Goal: Communication & Community: Answer question/provide support

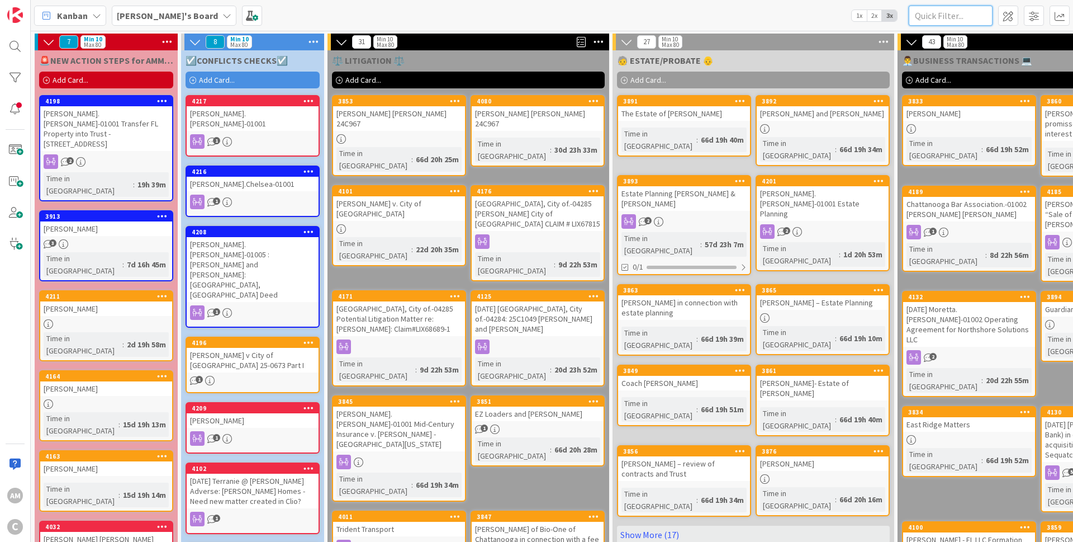
click at [936, 13] on input "text" at bounding box center [951, 16] width 84 height 20
type input "[PERSON_NAME]"
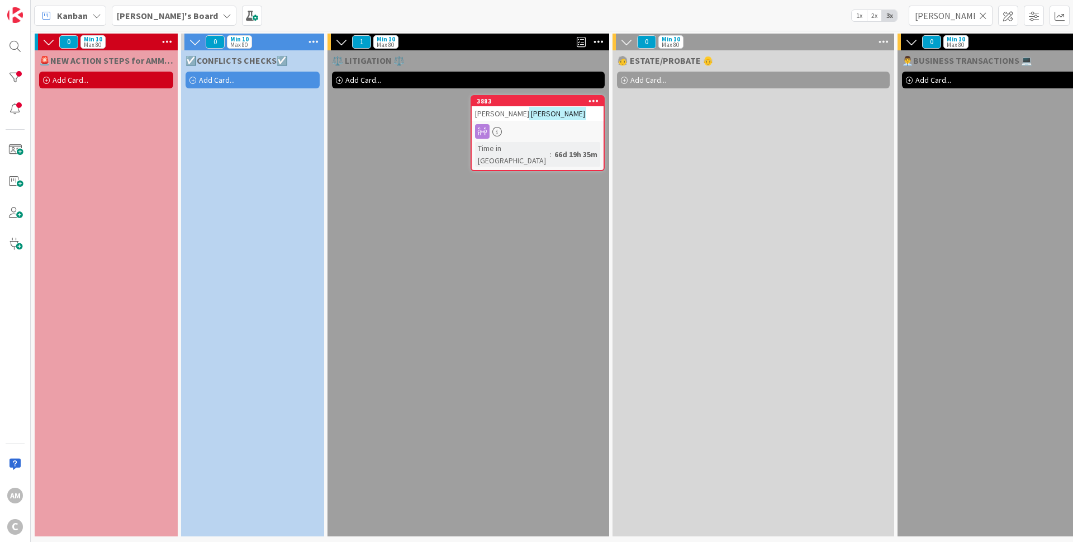
click at [573, 117] on div "[PERSON_NAME]" at bounding box center [538, 113] width 132 height 15
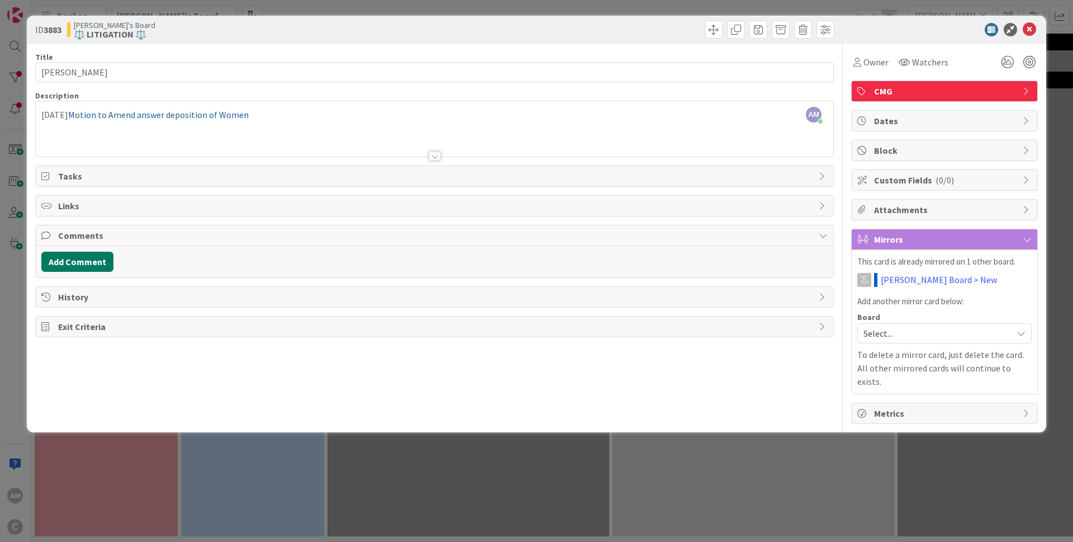
click at [75, 267] on button "Add Comment" at bounding box center [77, 262] width 72 height 20
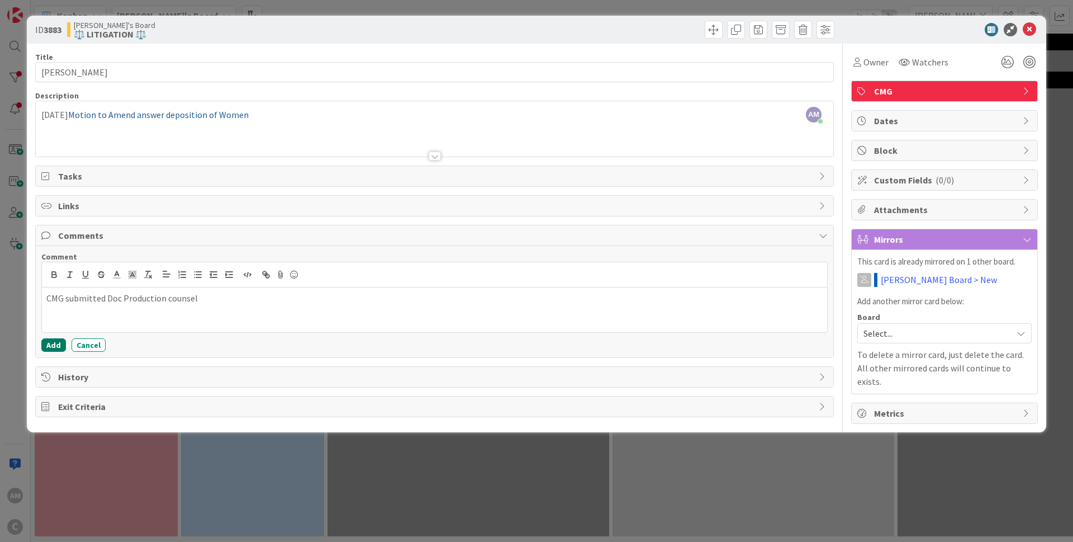
click at [54, 349] on button "Add" at bounding box center [53, 344] width 25 height 13
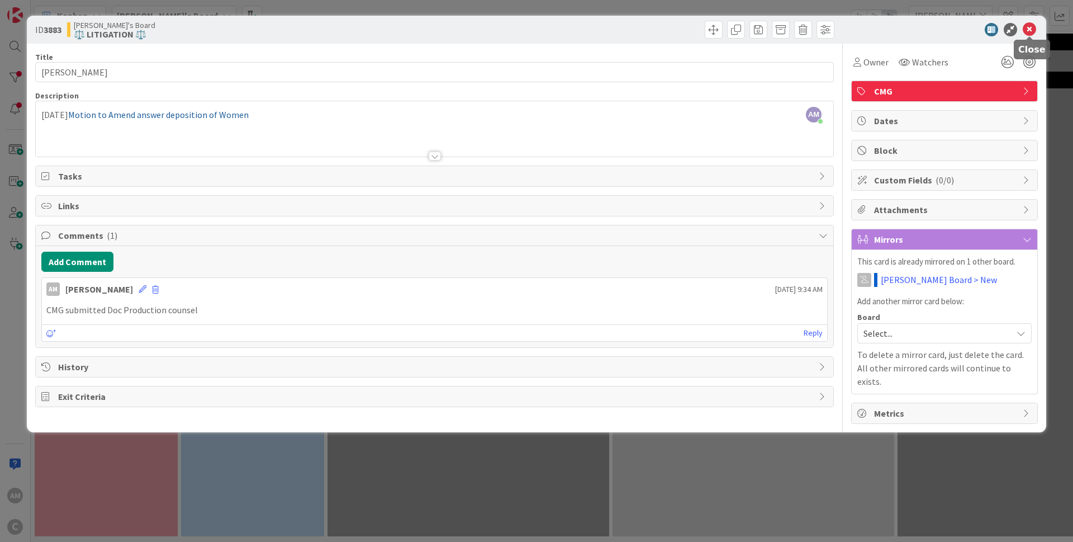
click at [1033, 28] on icon at bounding box center [1029, 29] width 13 height 13
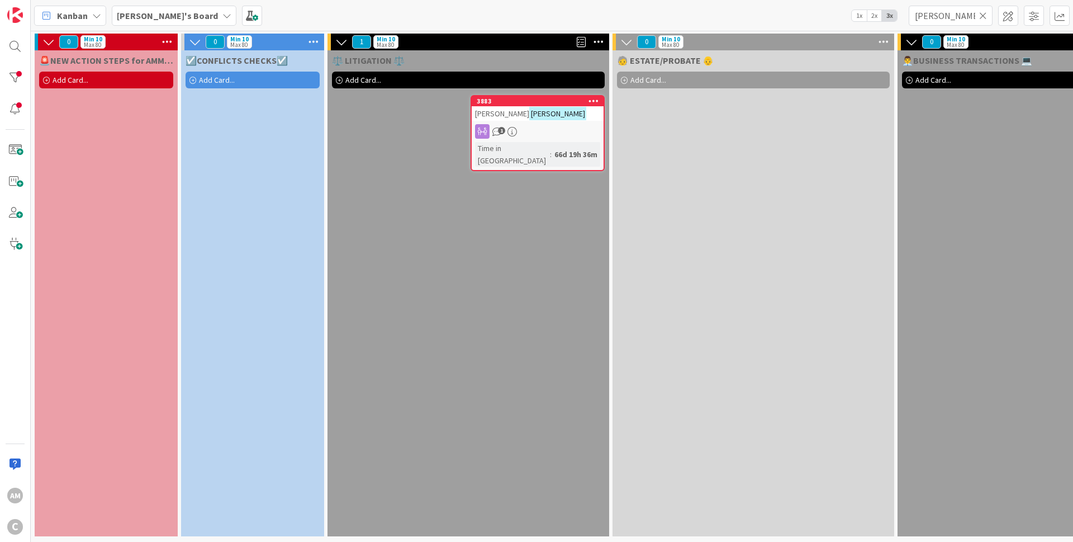
click at [985, 16] on icon at bounding box center [984, 16] width 8 height 10
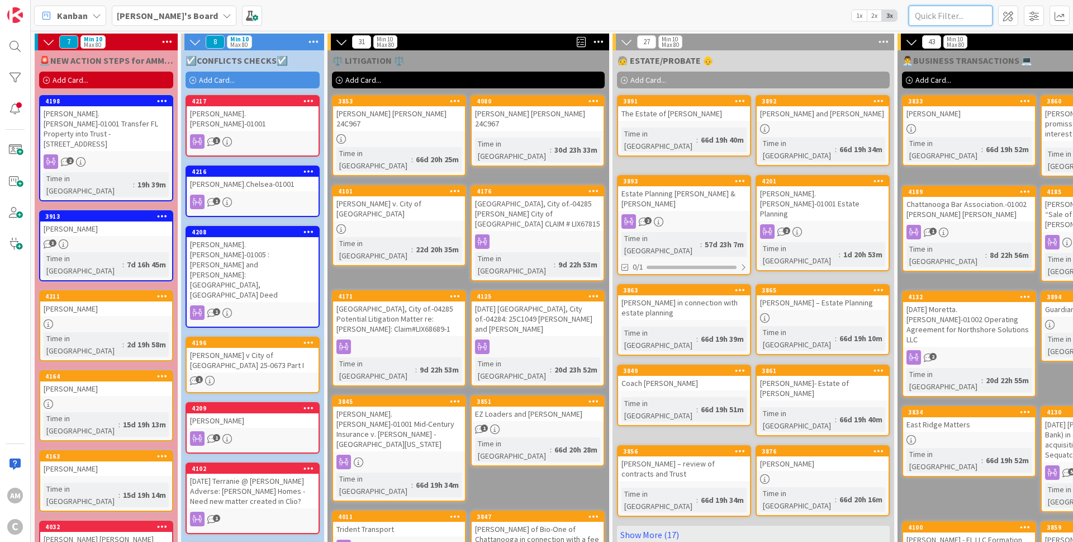
click at [961, 12] on input "text" at bounding box center [951, 16] width 84 height 20
type input "[PERSON_NAME]"
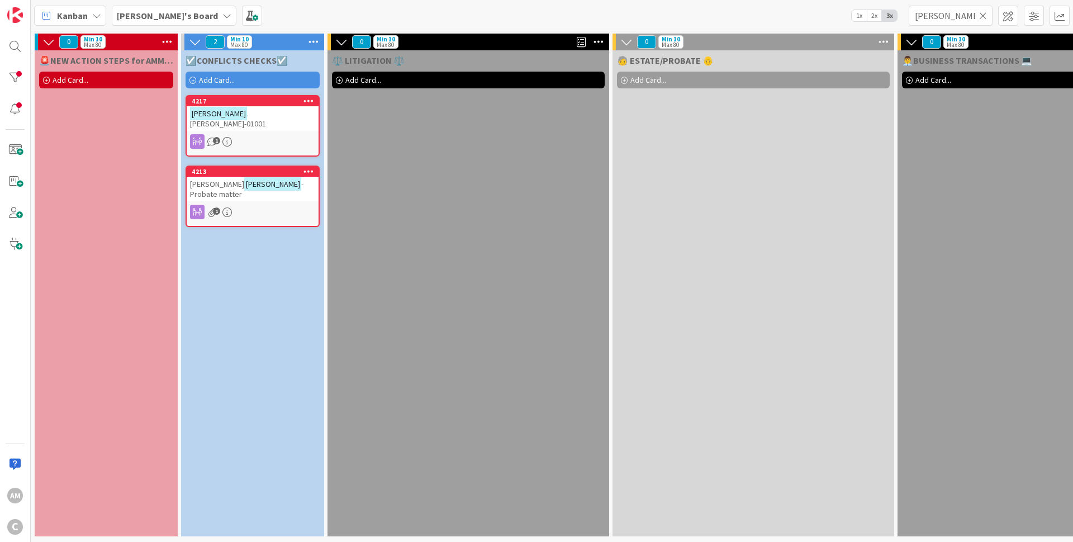
click at [301, 134] on div "1" at bounding box center [253, 141] width 132 height 15
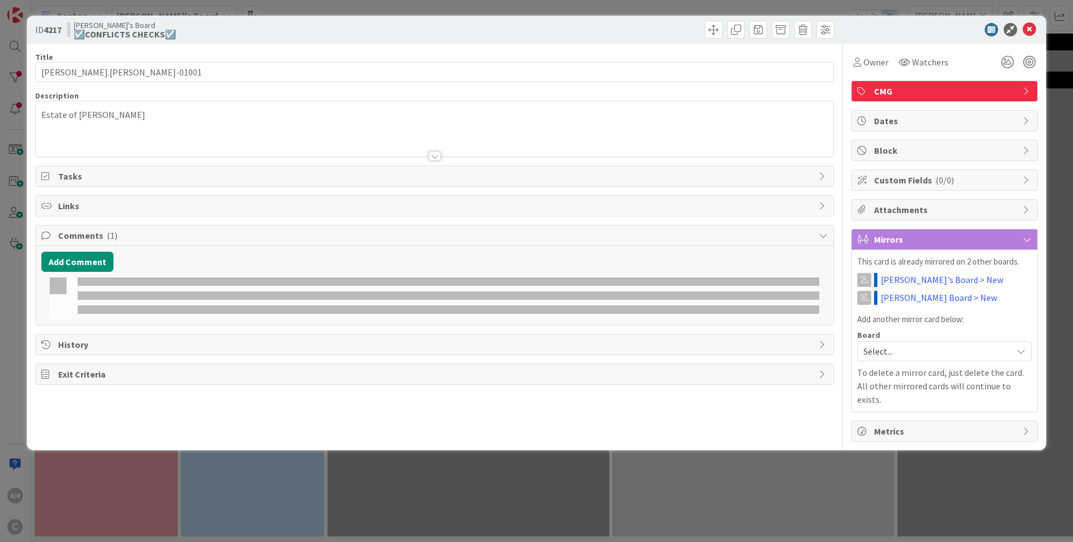
type input "[PERSON_NAME].[PERSON_NAME]-01001"
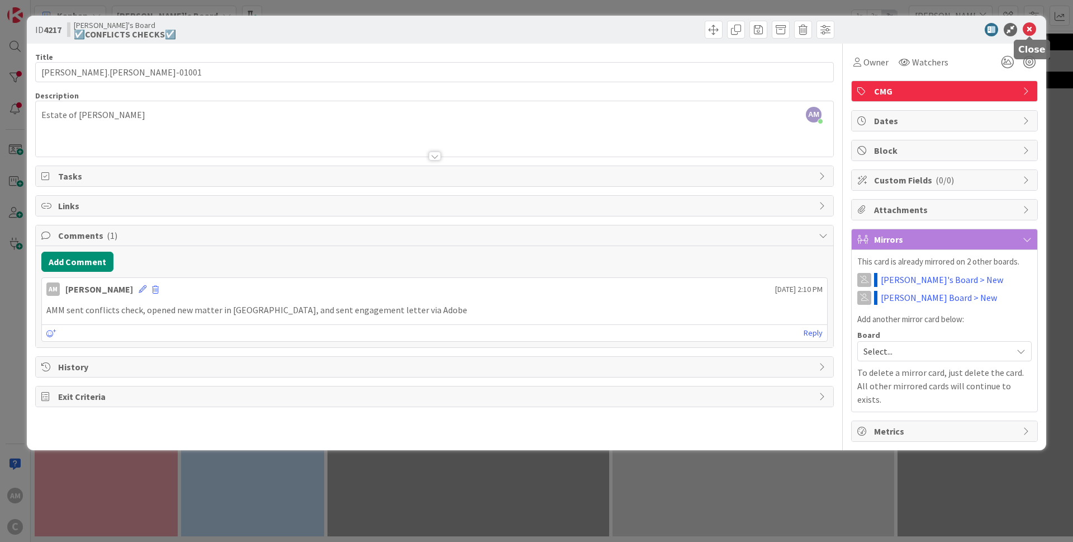
click at [1033, 32] on icon at bounding box center [1029, 29] width 13 height 13
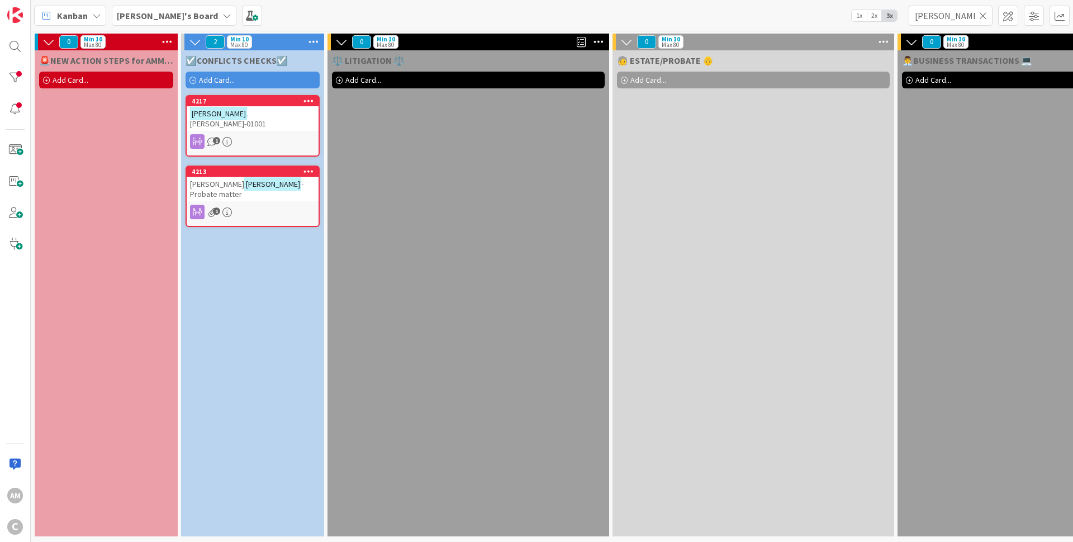
click at [252, 179] on div "[PERSON_NAME] -Probate matter" at bounding box center [253, 189] width 132 height 25
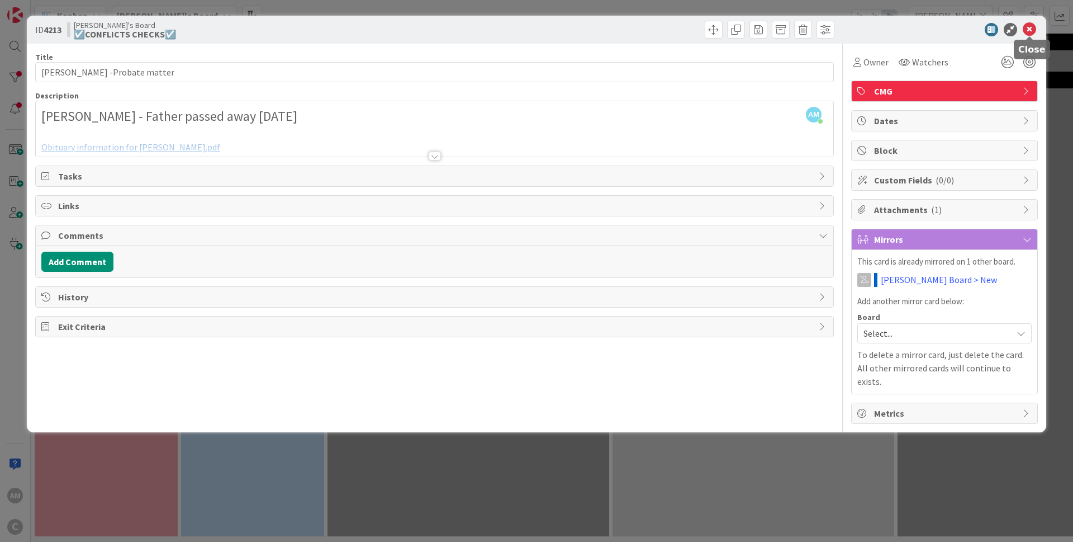
click at [1035, 30] on icon at bounding box center [1029, 29] width 13 height 13
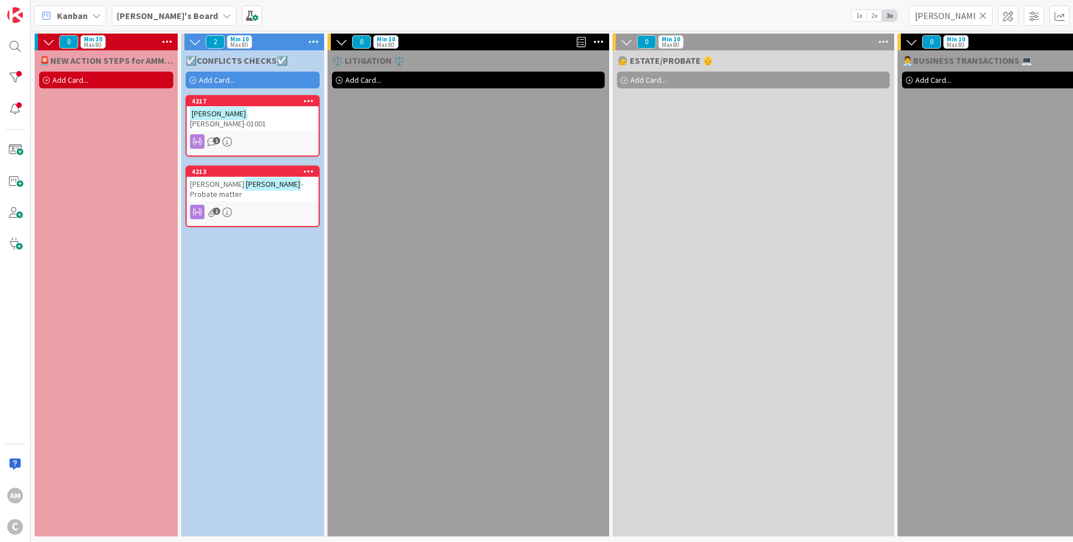
click at [311, 167] on icon at bounding box center [309, 171] width 11 height 8
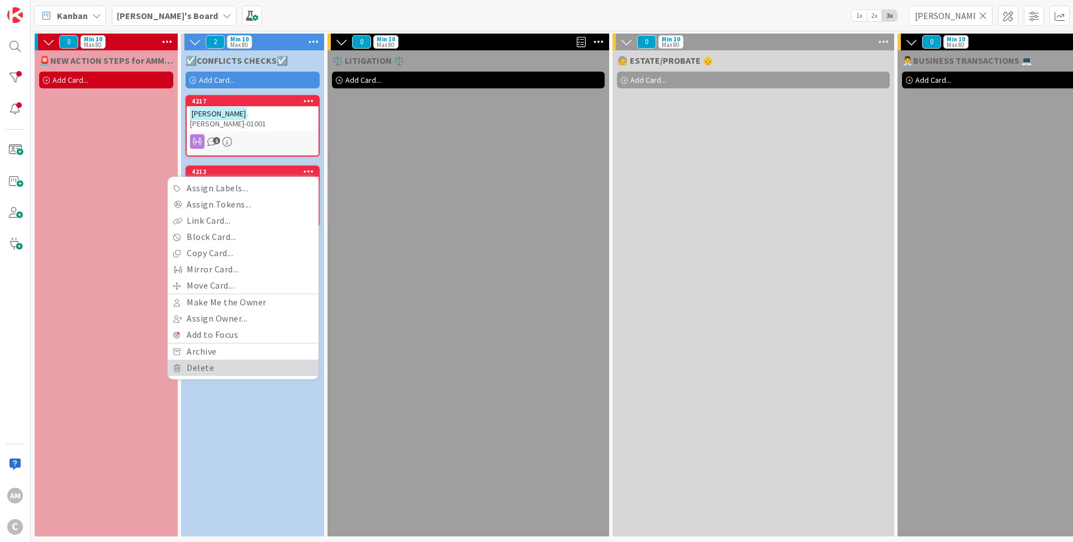
click at [216, 359] on link "Delete" at bounding box center [243, 367] width 151 height 16
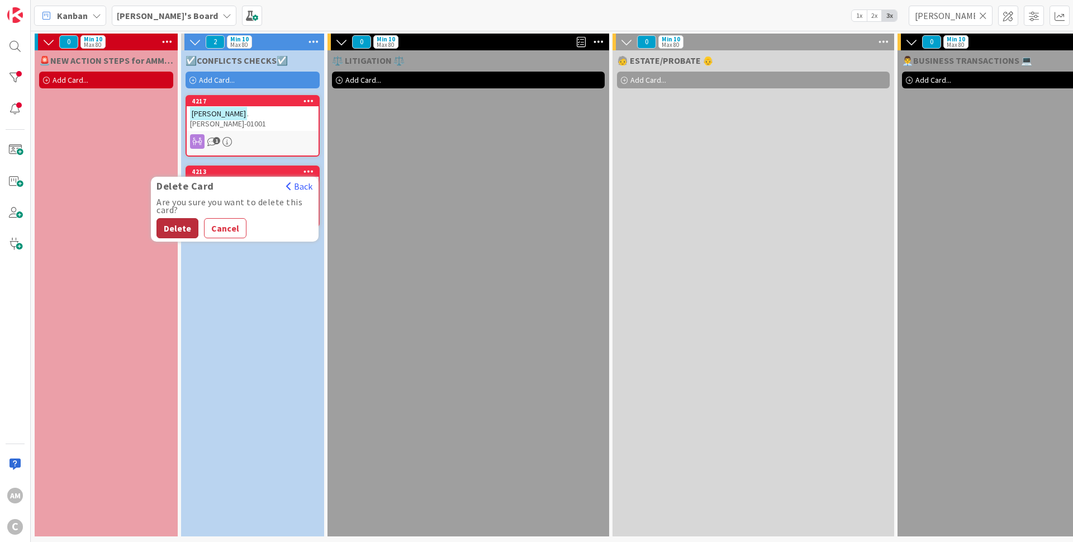
click at [187, 218] on button "Delete" at bounding box center [178, 228] width 42 height 20
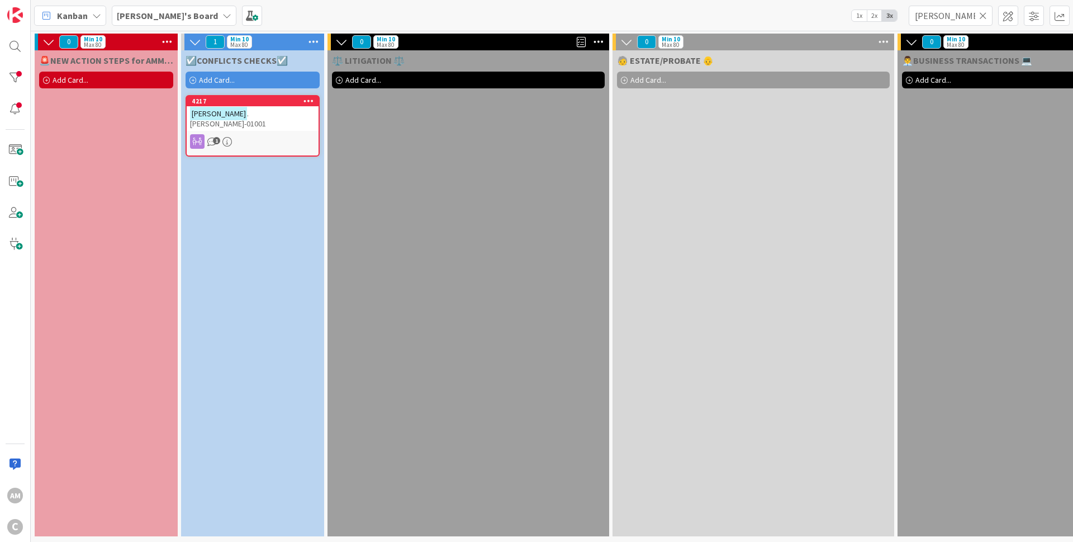
click at [276, 134] on div "1" at bounding box center [253, 141] width 132 height 15
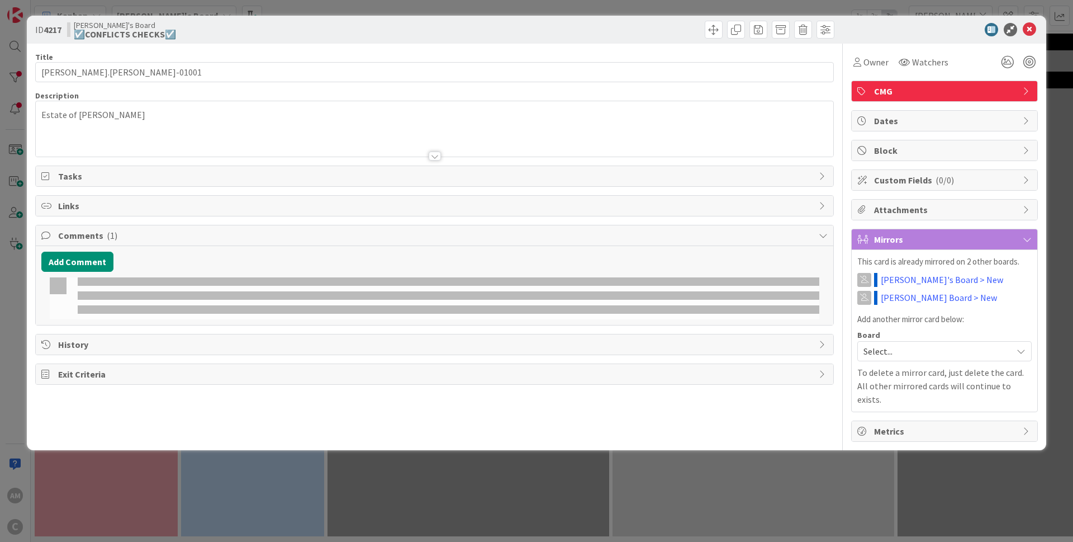
type input "[PERSON_NAME].[PERSON_NAME]-01001"
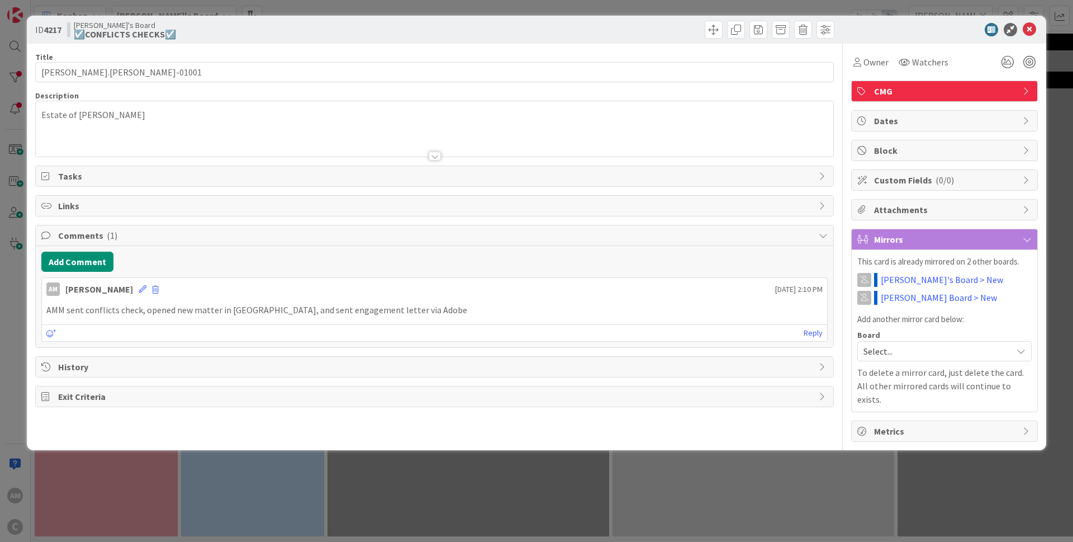
click at [207, 116] on div "Estate of [PERSON_NAME]" at bounding box center [435, 131] width 798 height 50
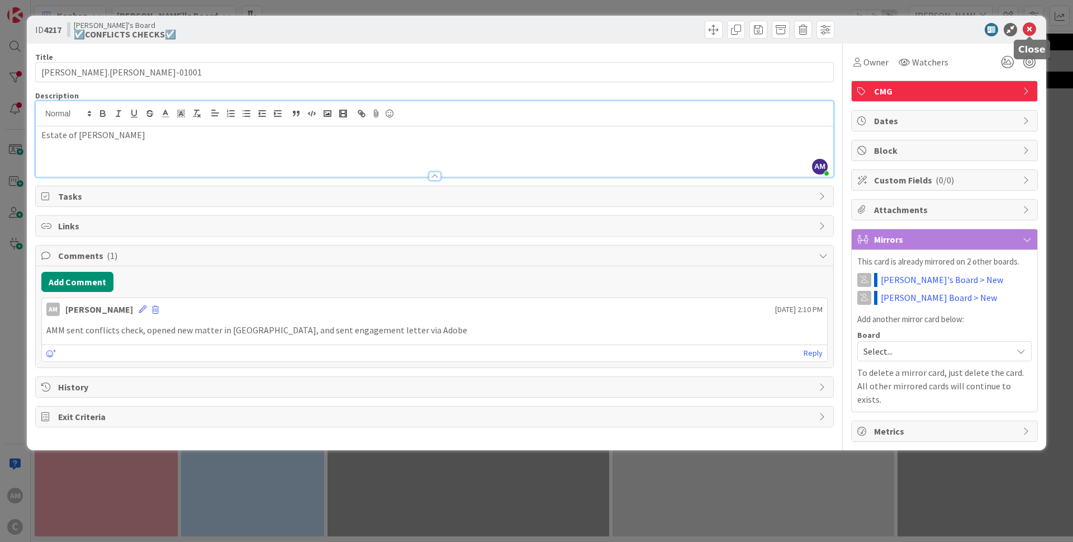
click at [1031, 30] on icon at bounding box center [1029, 29] width 13 height 13
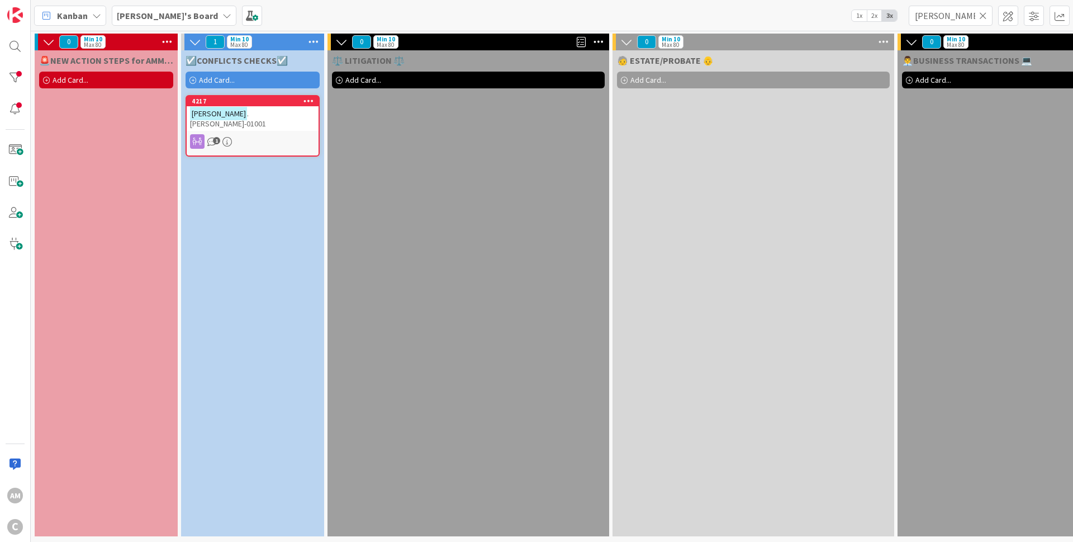
click at [986, 16] on icon at bounding box center [984, 16] width 8 height 10
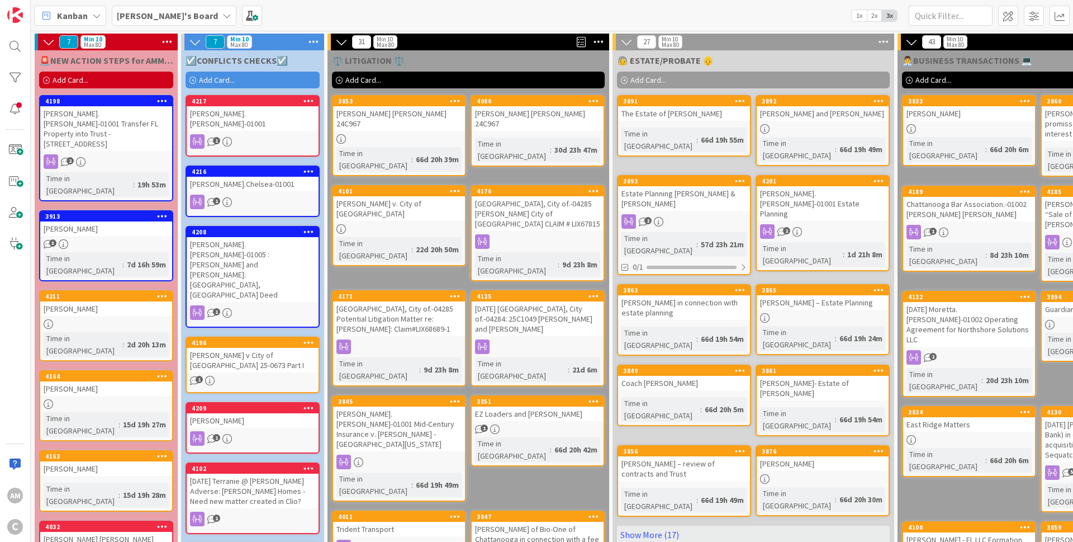
click at [311, 103] on icon at bounding box center [309, 101] width 11 height 8
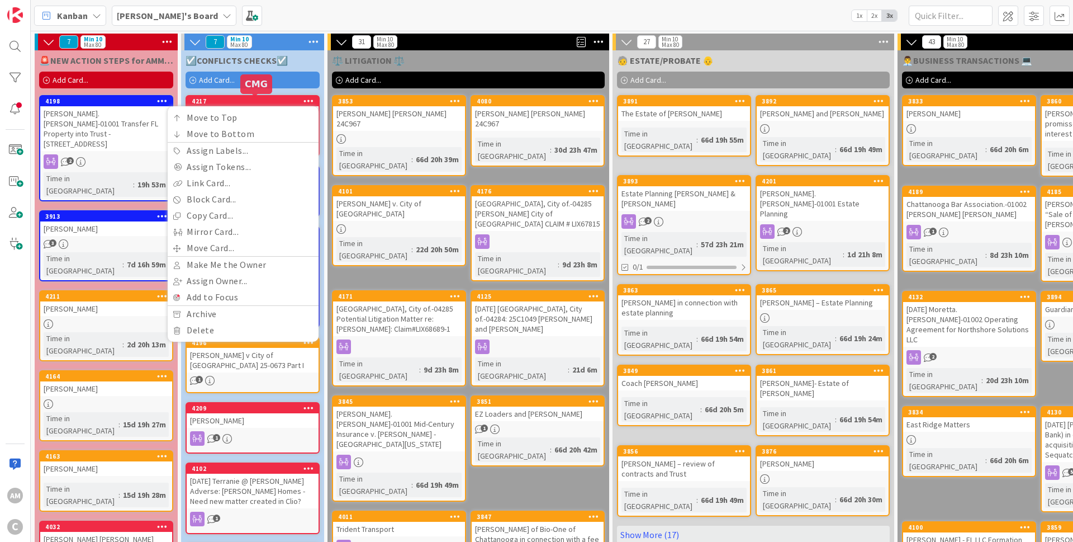
click at [290, 101] on div "4217" at bounding box center [255, 101] width 127 height 8
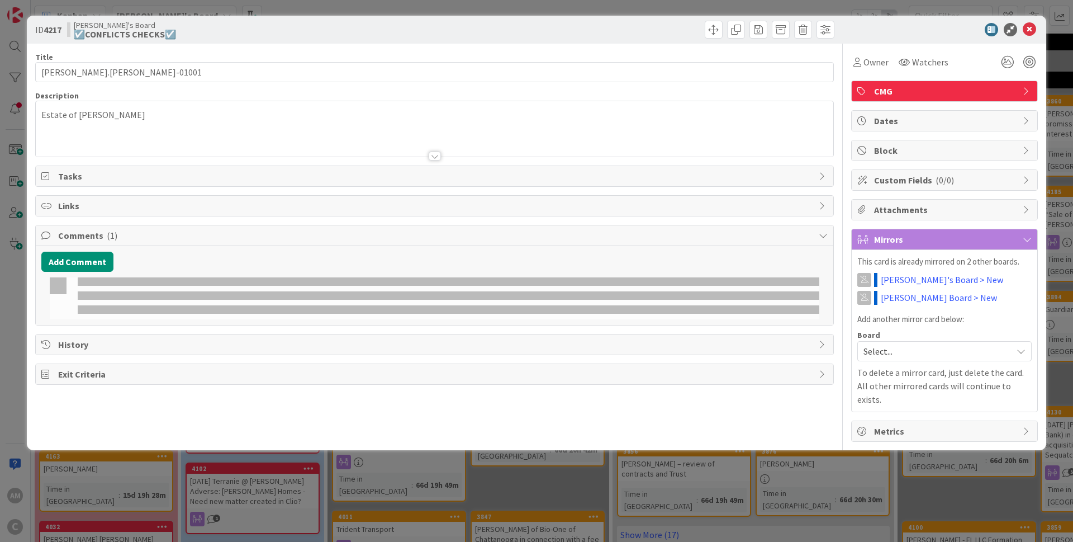
type input "[PERSON_NAME].[PERSON_NAME]-01001"
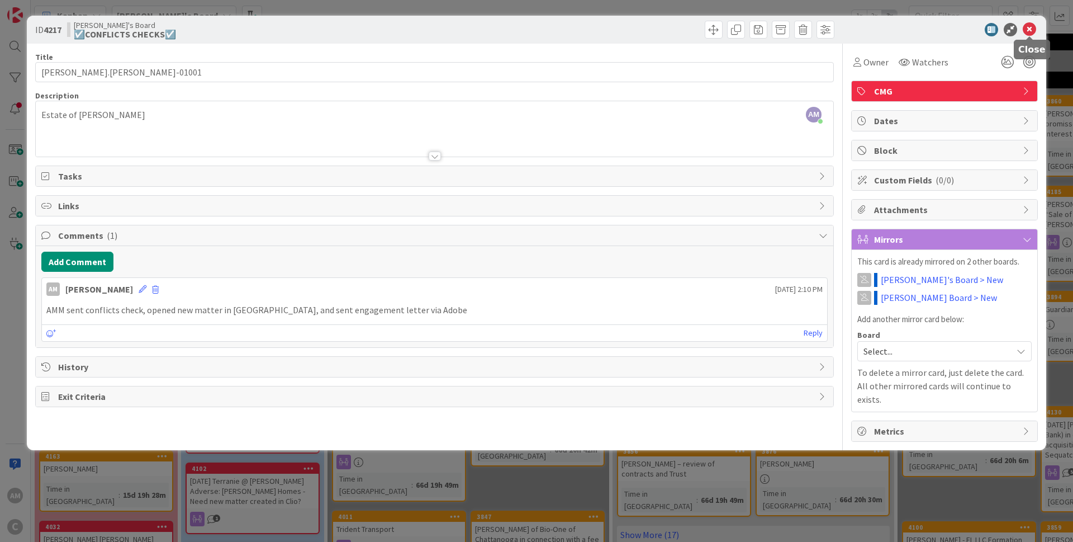
click at [1033, 34] on icon at bounding box center [1029, 29] width 13 height 13
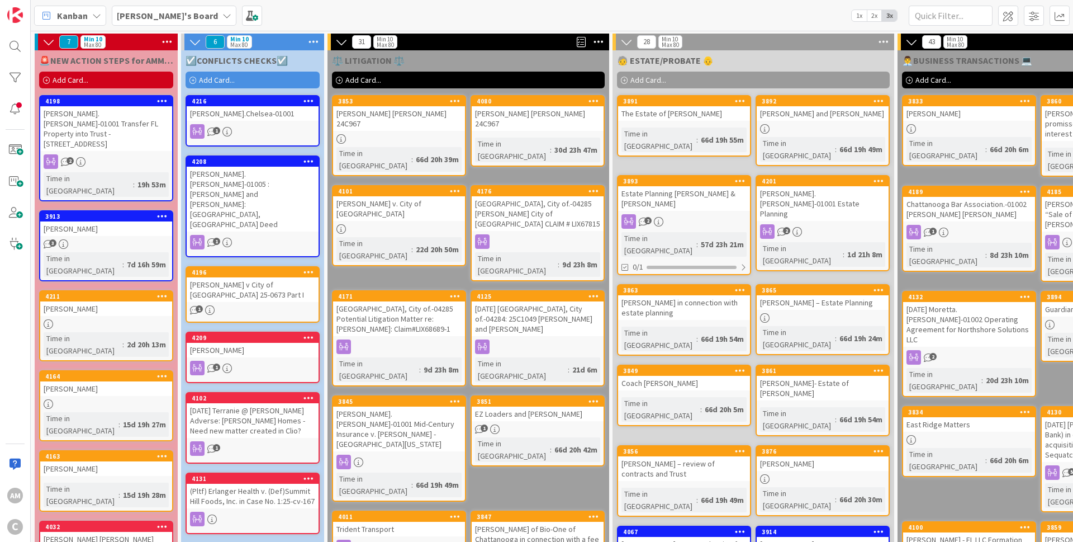
click at [266, 133] on div "1" at bounding box center [253, 131] width 132 height 15
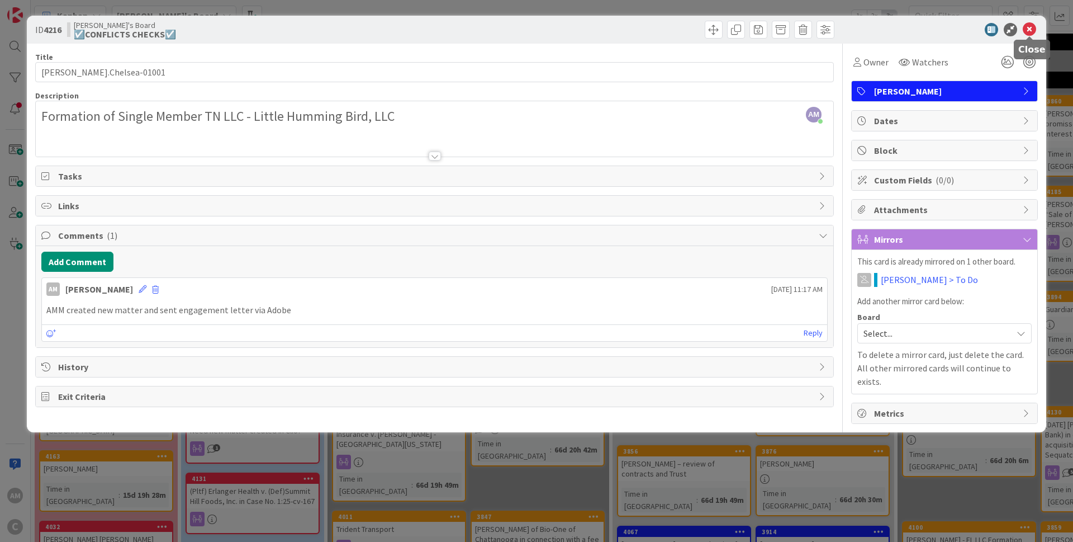
click at [1026, 33] on icon at bounding box center [1029, 29] width 13 height 13
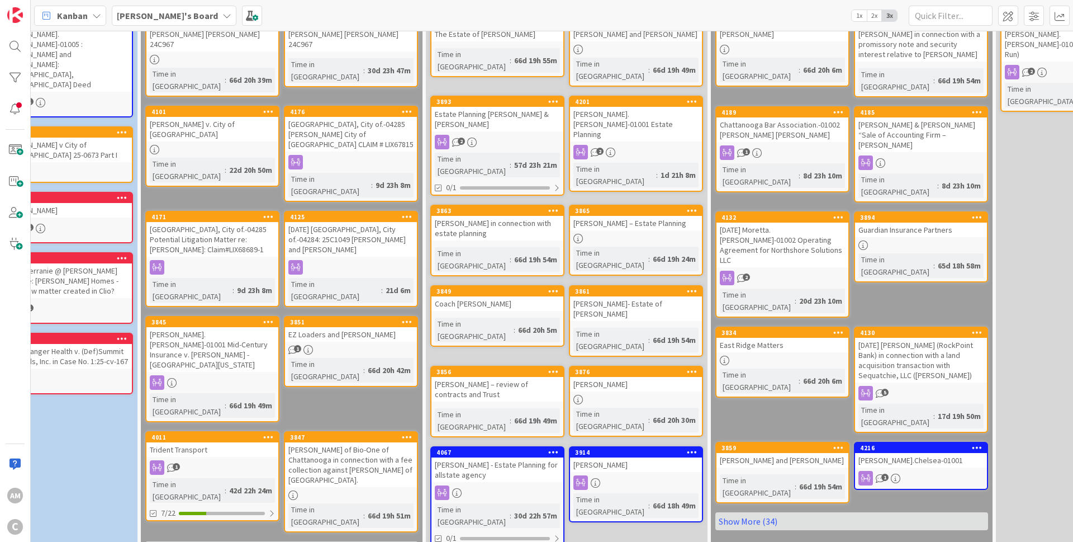
scroll to position [67, 187]
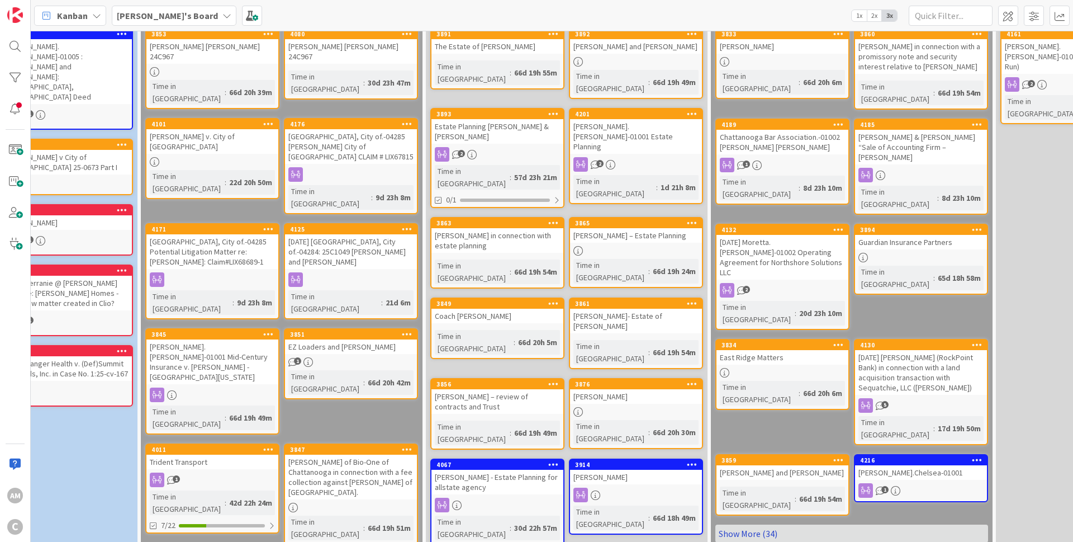
click at [759, 524] on link "Show More (34)" at bounding box center [852, 533] width 273 height 18
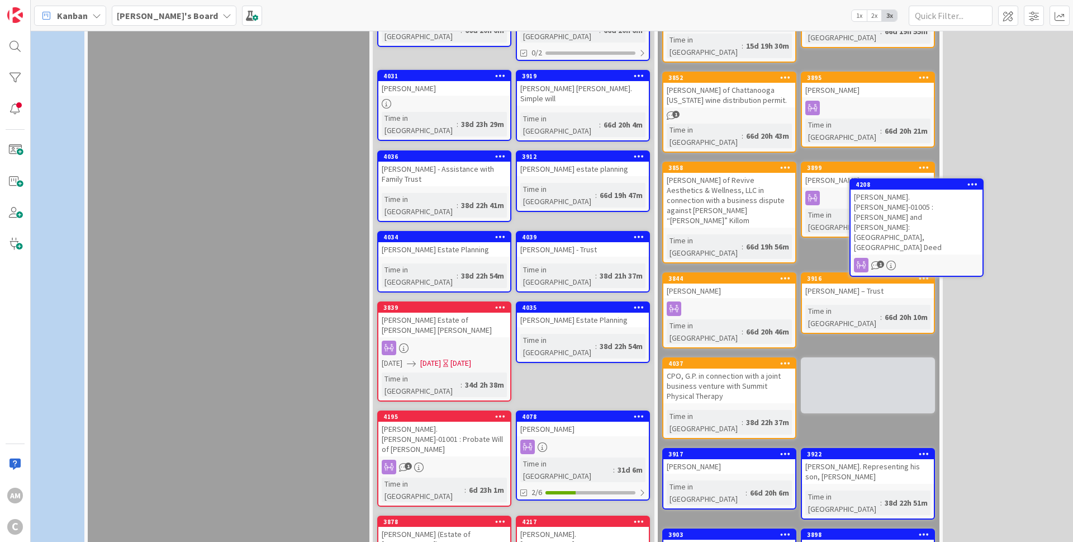
scroll to position [739, 256]
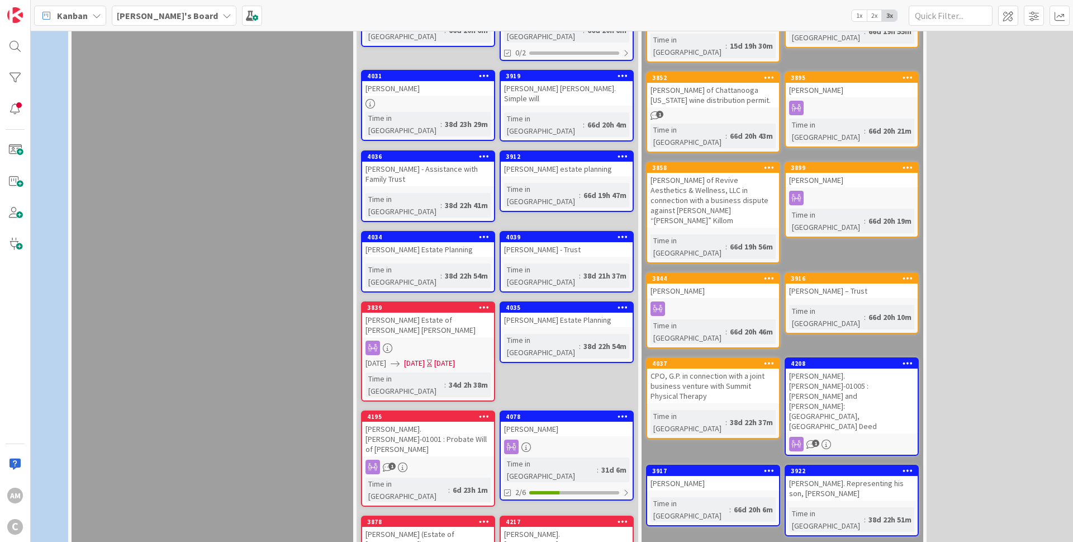
click at [867, 368] on div "[PERSON_NAME].[PERSON_NAME]-01005 : [PERSON_NAME] and [PERSON_NAME]: [GEOGRAPHI…" at bounding box center [852, 400] width 132 height 65
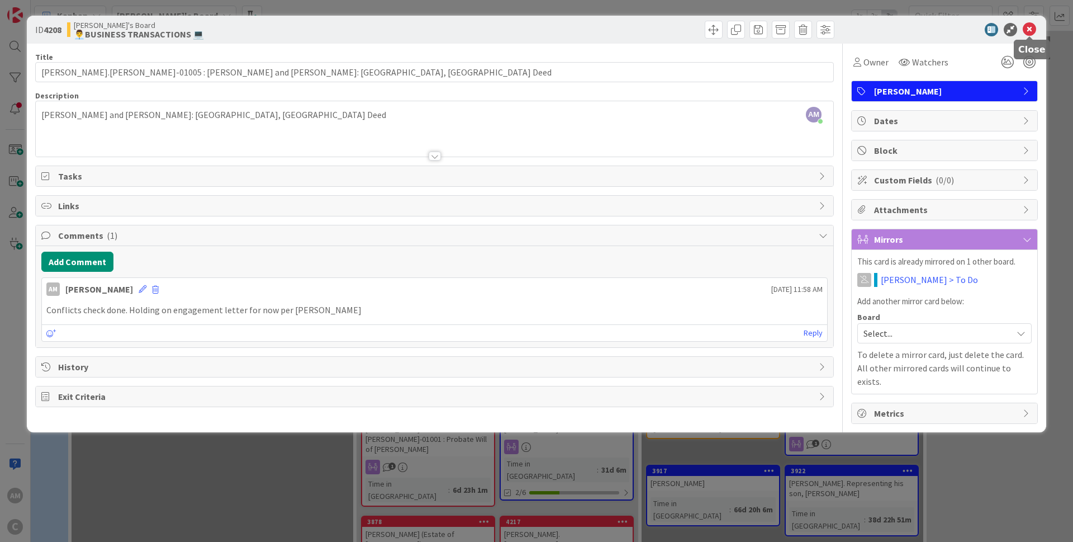
click at [1034, 29] on icon at bounding box center [1029, 29] width 13 height 13
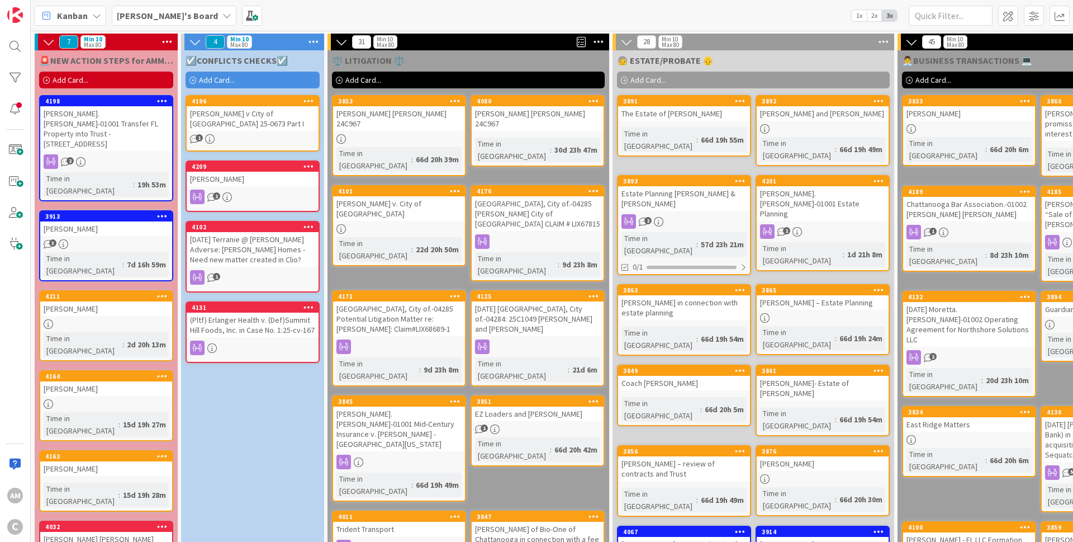
click at [219, 79] on span "Add Card..." at bounding box center [217, 80] width 36 height 10
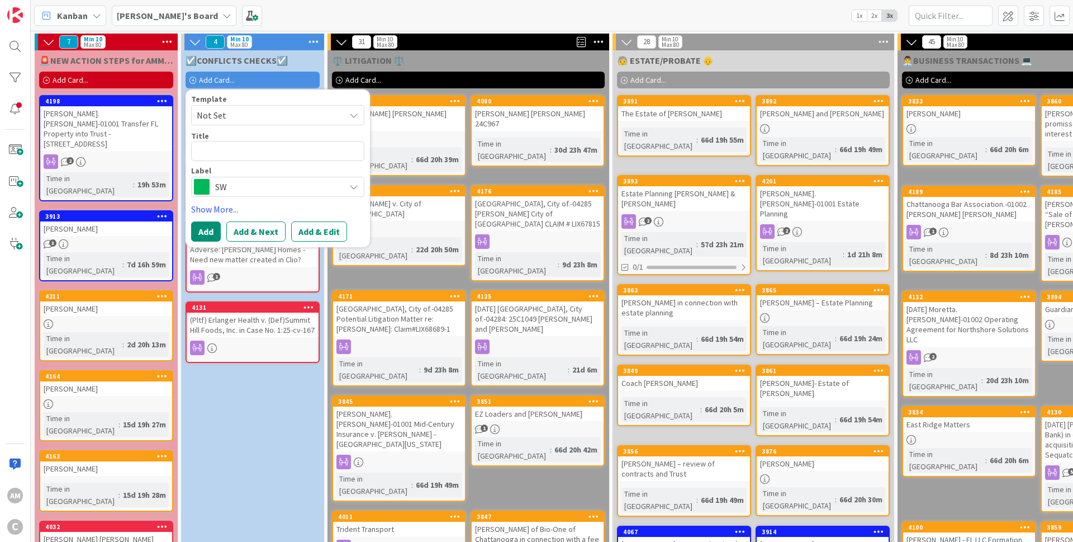
type textarea "x"
type textarea "[PERSON_NAME].[PERSON_NAME]-01001"
click at [253, 185] on span "SW" at bounding box center [277, 187] width 124 height 16
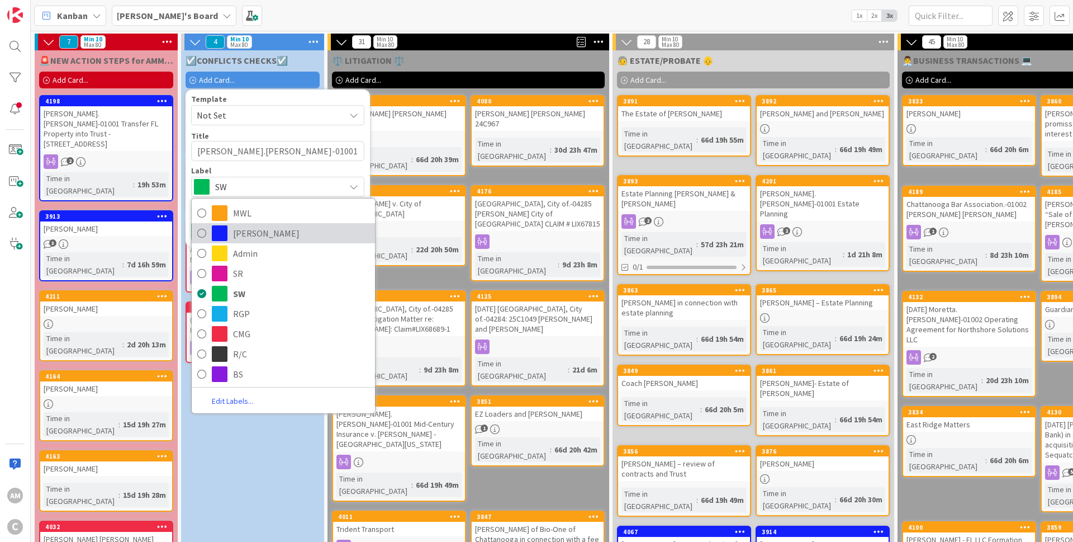
click at [253, 231] on span "[PERSON_NAME]" at bounding box center [301, 233] width 136 height 17
type textarea "x"
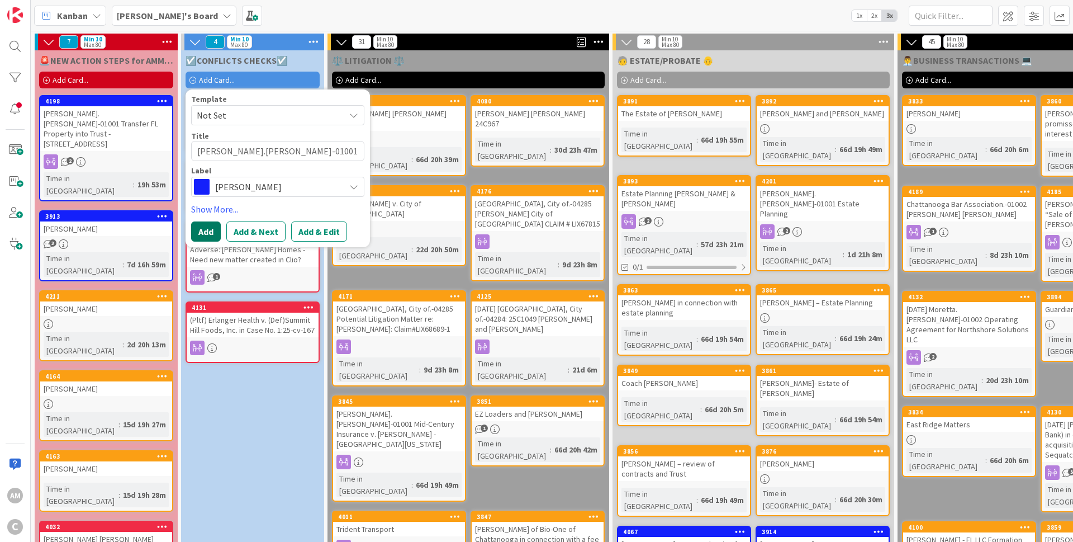
click at [212, 234] on button "Add" at bounding box center [206, 231] width 30 height 20
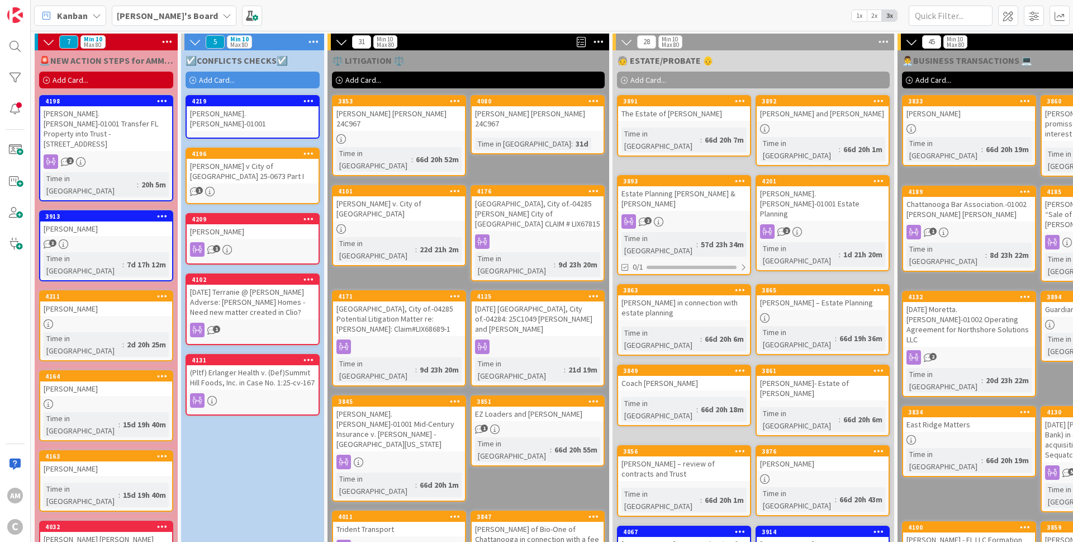
click at [289, 111] on div "[PERSON_NAME].[PERSON_NAME]-01001" at bounding box center [253, 118] width 132 height 25
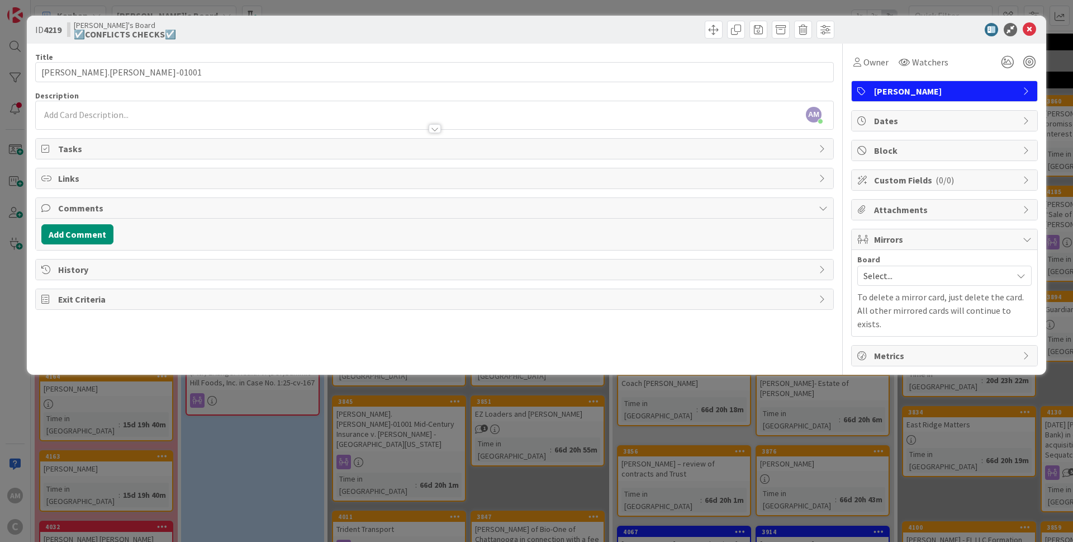
click at [55, 109] on div at bounding box center [435, 117] width 798 height 23
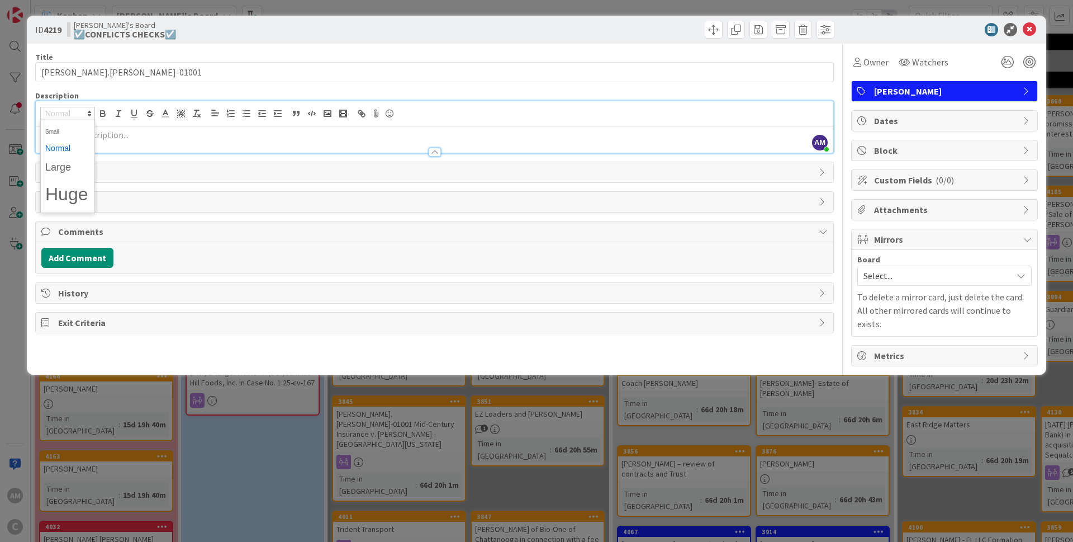
click at [196, 144] on div at bounding box center [435, 147] width 798 height 12
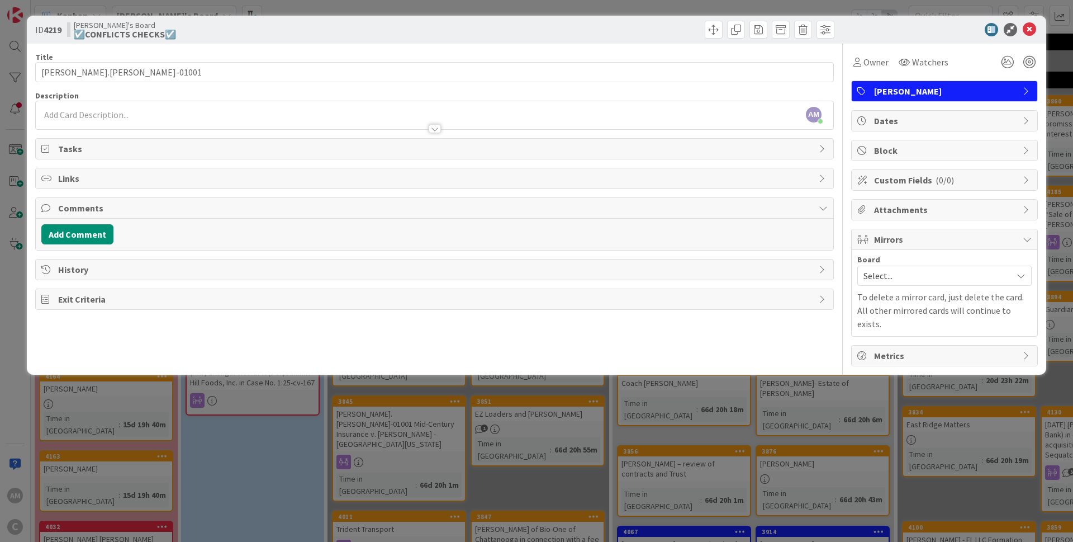
click at [81, 109] on p at bounding box center [434, 114] width 787 height 13
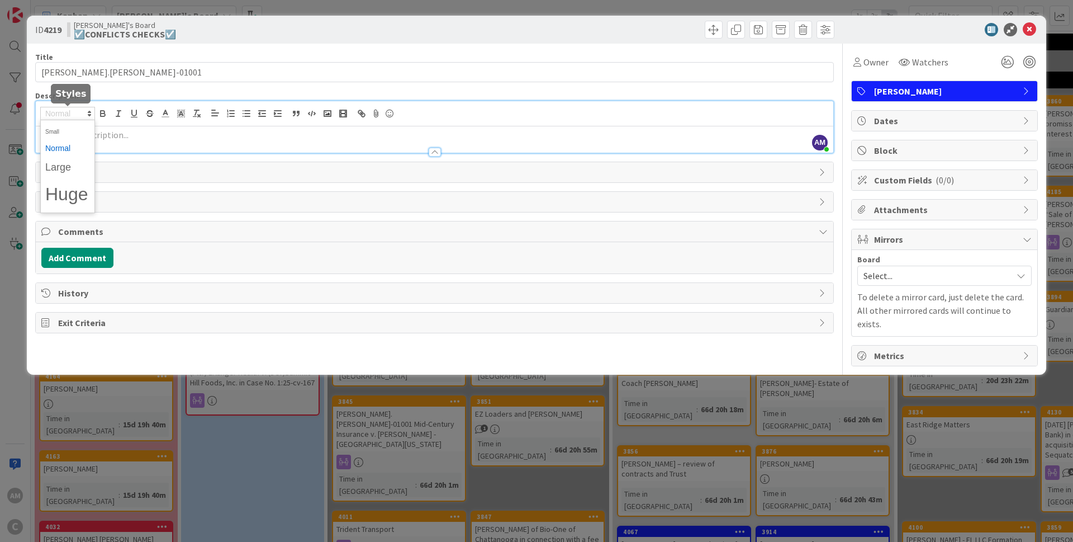
click at [69, 150] on span at bounding box center [67, 148] width 45 height 17
click at [152, 136] on p at bounding box center [434, 135] width 787 height 13
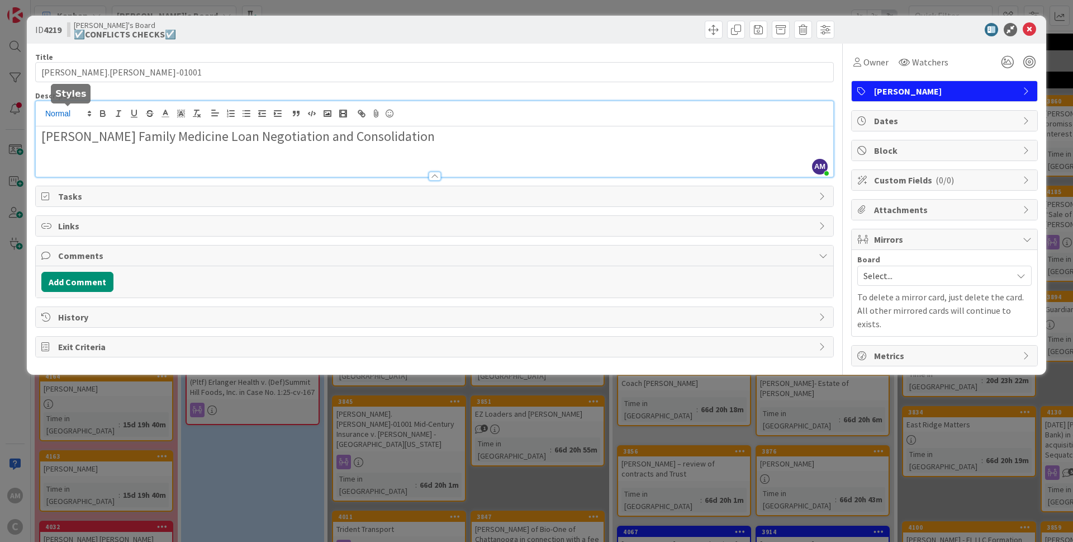
click at [89, 112] on polygon at bounding box center [89, 111] width 2 height 1
click at [55, 127] on span at bounding box center [67, 130] width 45 height 17
click at [86, 163] on div "[PERSON_NAME] Family Medicine Loan Negotiation and Consolidation ﻿" at bounding box center [435, 151] width 798 height 50
click at [93, 289] on button "Add Comment" at bounding box center [77, 282] width 72 height 20
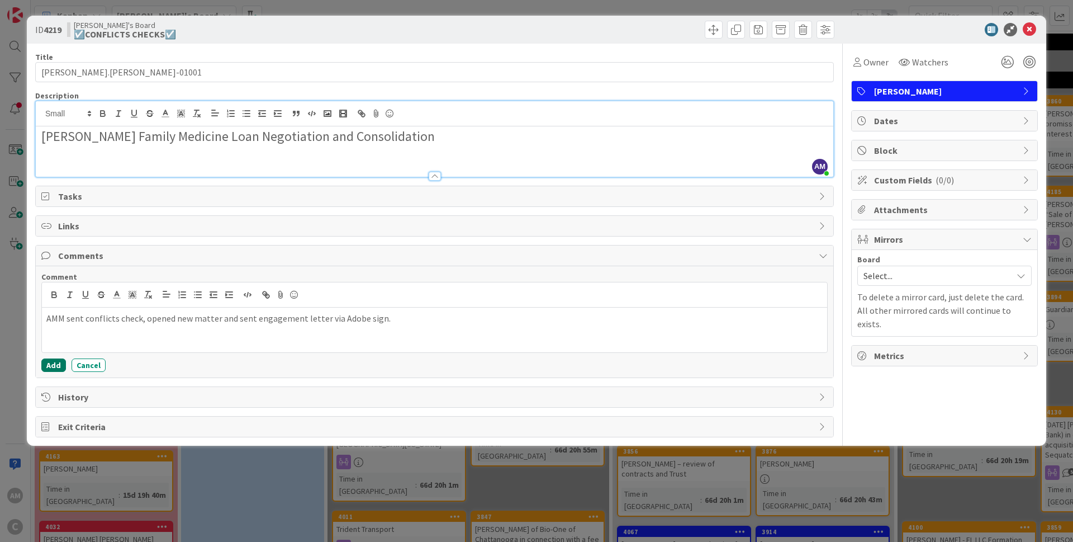
click at [54, 363] on button "Add" at bounding box center [53, 364] width 25 height 13
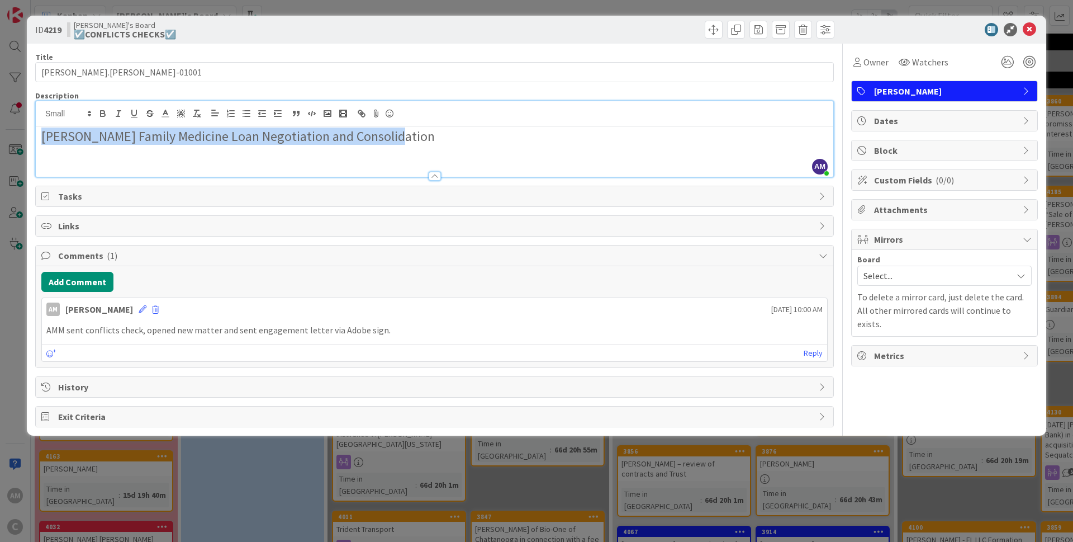
drag, startPoint x: 406, startPoint y: 143, endPoint x: 23, endPoint y: 142, distance: 382.4
click at [36, 142] on div "[PERSON_NAME] Family Medicine Loan Negotiation and Consolidation ﻿" at bounding box center [435, 151] width 798 height 50
drag, startPoint x: 332, startPoint y: 309, endPoint x: 414, endPoint y: 327, distance: 84.2
click at [333, 309] on div "AM [PERSON_NAME] [DATE] 10:00 AM" at bounding box center [435, 307] width 786 height 18
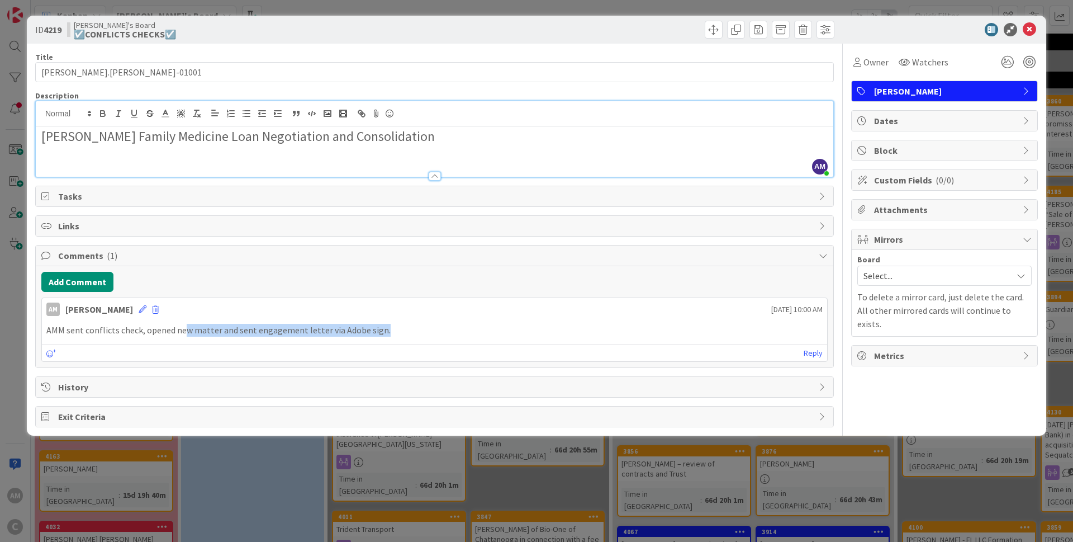
drag, startPoint x: 416, startPoint y: 327, endPoint x: 186, endPoint y: 332, distance: 230.4
click at [186, 332] on p "AMM sent conflicts check, opened new matter and sent engagement letter via Adob…" at bounding box center [434, 330] width 777 height 13
copy p "w matter and sent engagement letter via Adobe sign."
click at [429, 145] on p "﻿" at bounding box center [434, 151] width 787 height 13
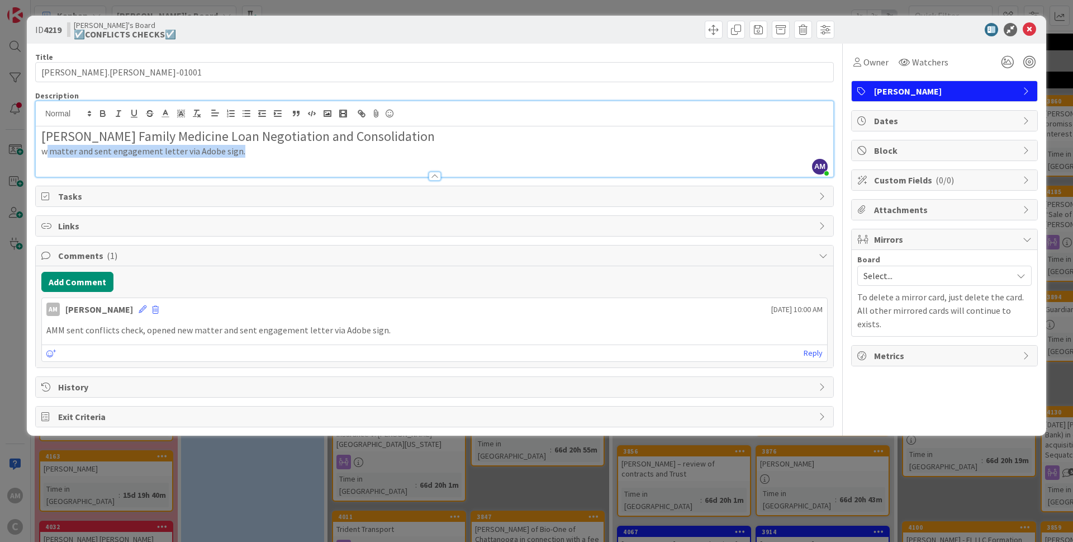
drag, startPoint x: 197, startPoint y: 155, endPoint x: 45, endPoint y: 153, distance: 152.6
click at [45, 153] on p "w matter and sent engagement letter via Adobe sign." at bounding box center [434, 151] width 787 height 13
drag, startPoint x: 47, startPoint y: 154, endPoint x: 35, endPoint y: 155, distance: 11.8
click at [36, 155] on div "[PERSON_NAME] Family Medicine Loan Negotiation and Consolidation wHamilton Fami…" at bounding box center [435, 151] width 798 height 50
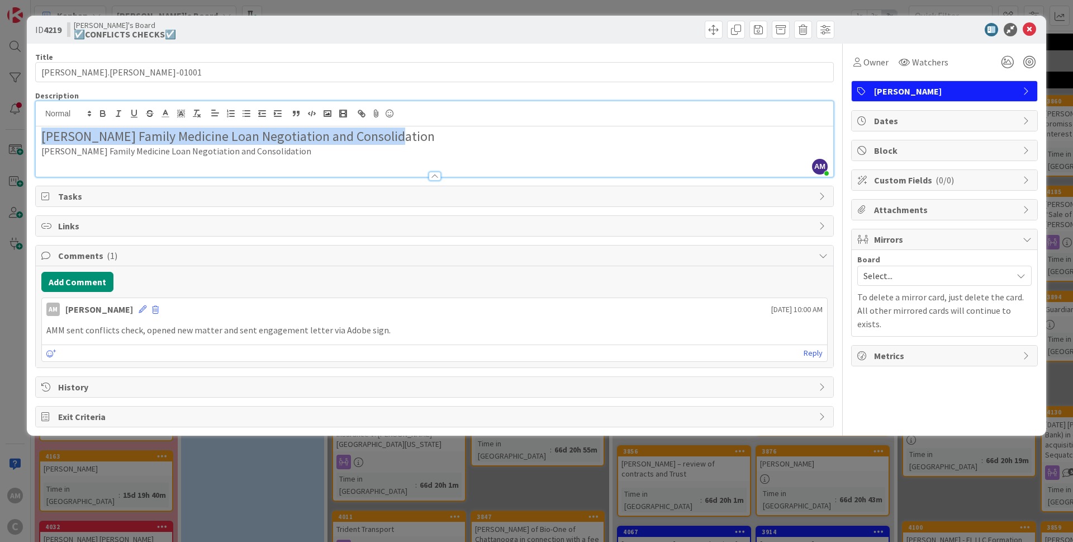
drag, startPoint x: 426, startPoint y: 140, endPoint x: 34, endPoint y: 127, distance: 392.1
click at [36, 127] on div "[PERSON_NAME] Family Medicine Loan Negotiation and Consolidation [PERSON_NAME] …" at bounding box center [435, 151] width 798 height 50
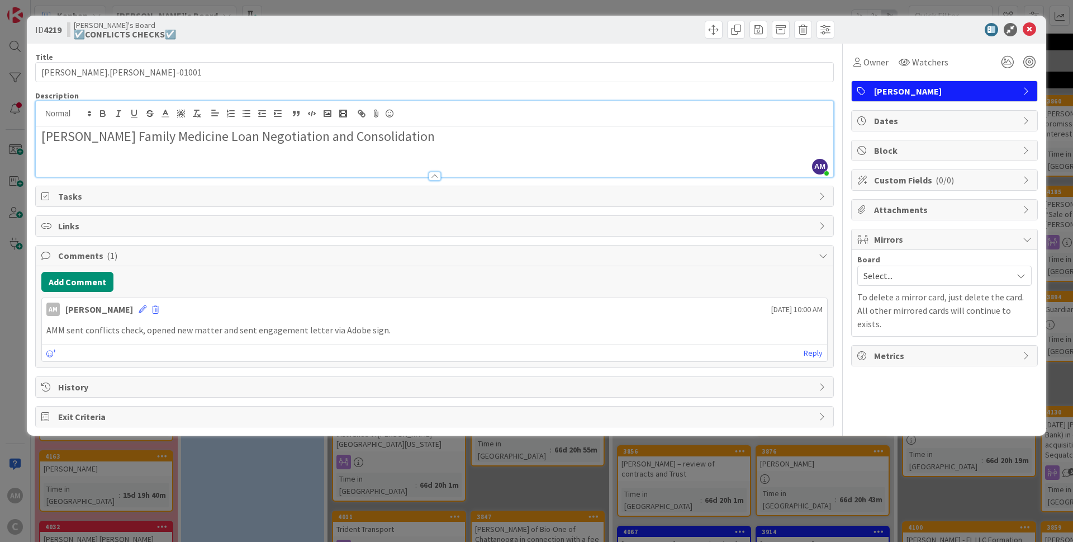
click at [945, 240] on span "Mirrors" at bounding box center [945, 239] width 143 height 13
click at [943, 273] on span "Select..." at bounding box center [935, 276] width 143 height 16
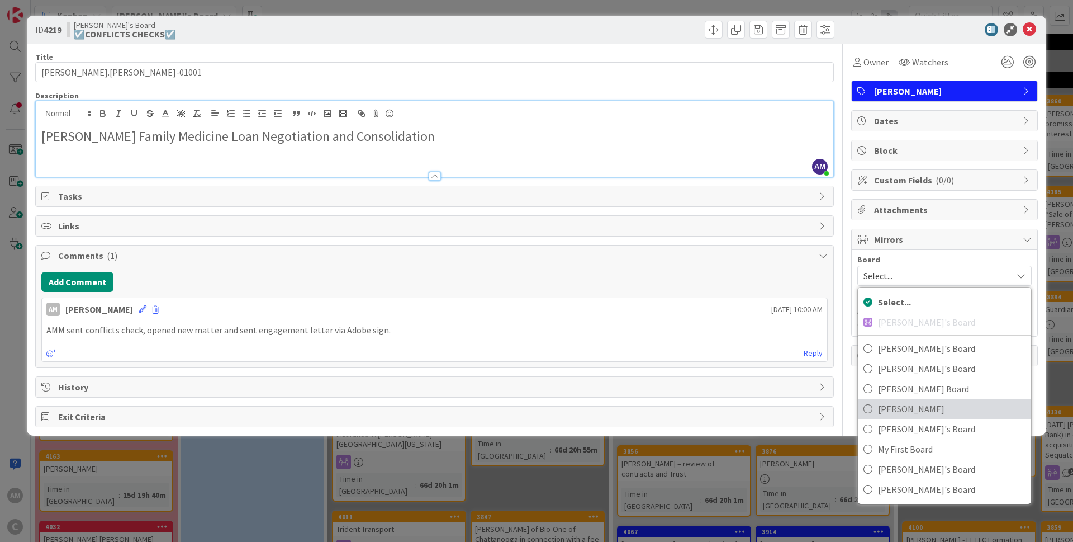
click at [919, 407] on span "[PERSON_NAME]" at bounding box center [952, 408] width 148 height 17
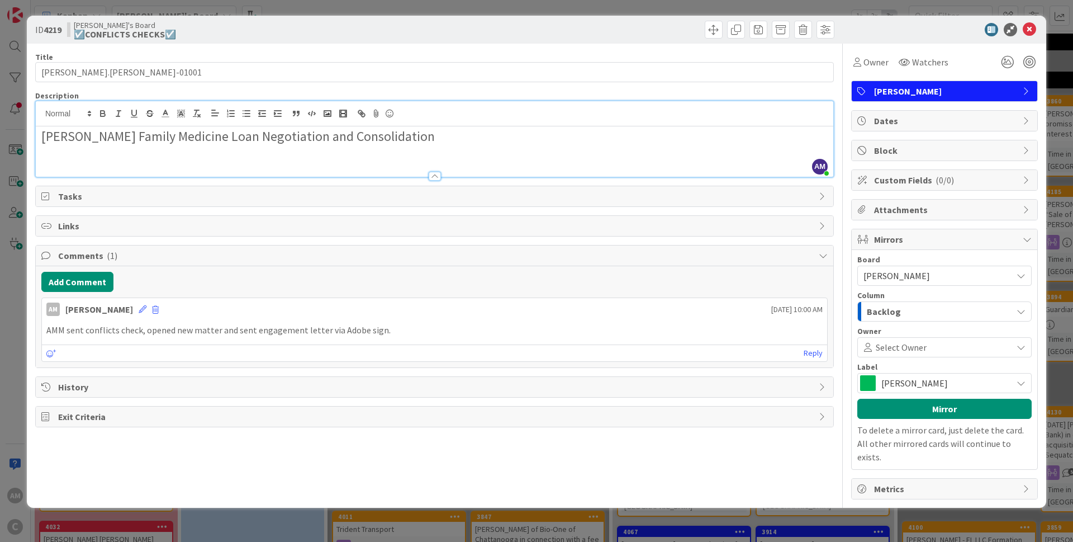
click at [921, 316] on div "Backlog" at bounding box center [938, 311] width 148 height 18
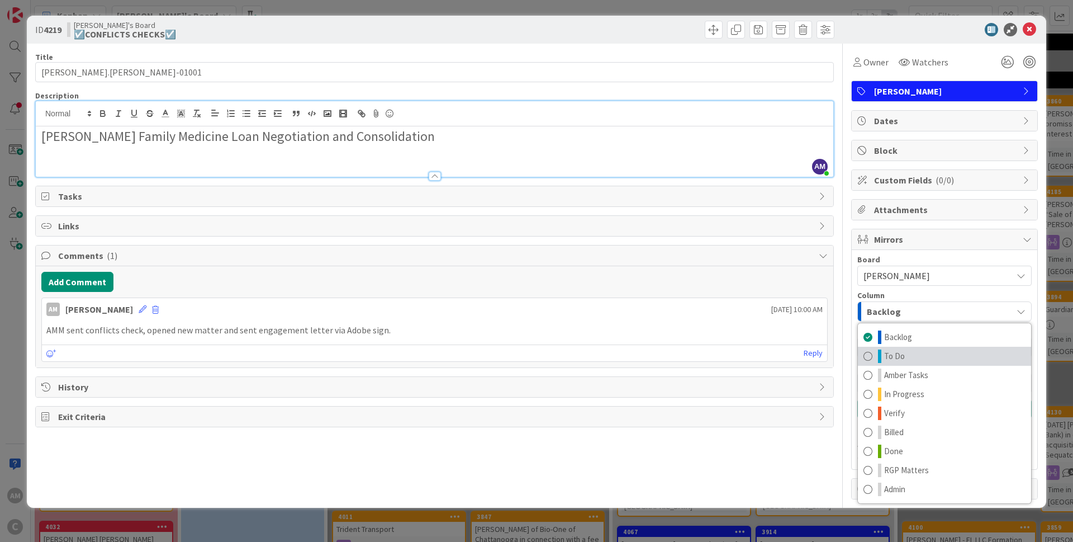
click at [914, 363] on link "To Do" at bounding box center [944, 356] width 173 height 19
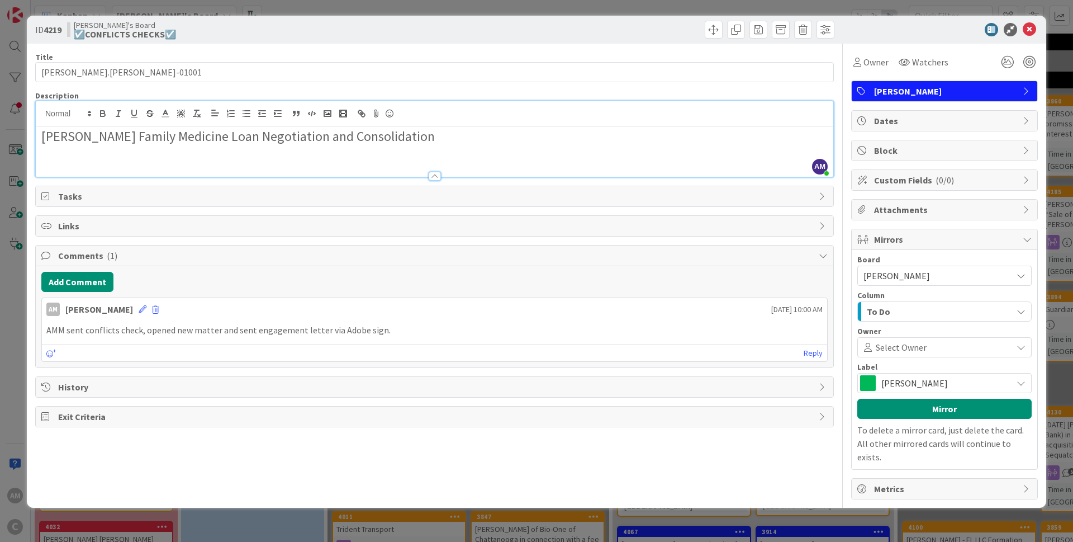
click at [925, 388] on span "[PERSON_NAME]" at bounding box center [944, 383] width 125 height 16
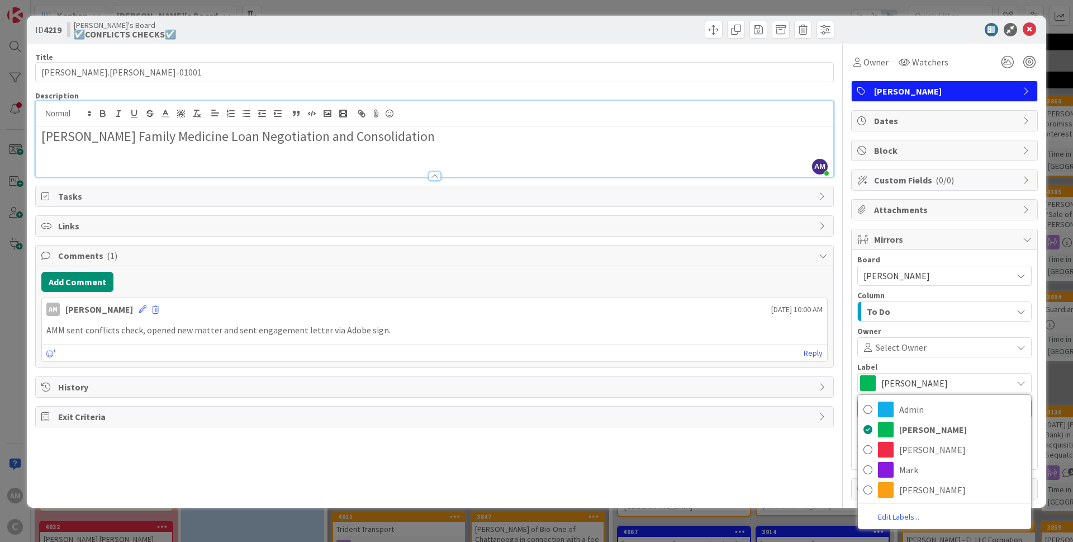
click at [925, 388] on span "[PERSON_NAME]" at bounding box center [944, 383] width 125 height 16
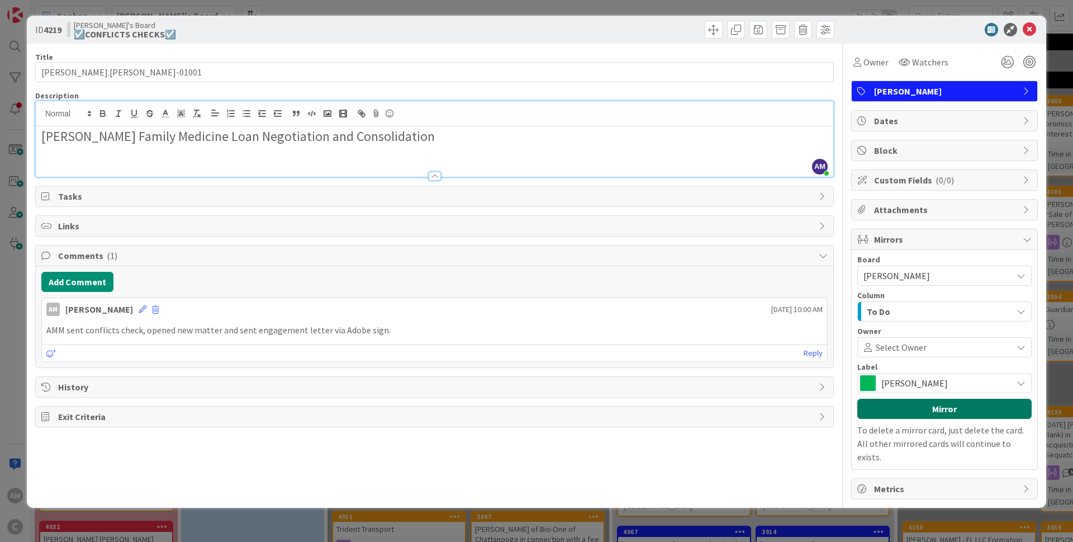
click at [919, 408] on button "Mirror" at bounding box center [945, 409] width 174 height 20
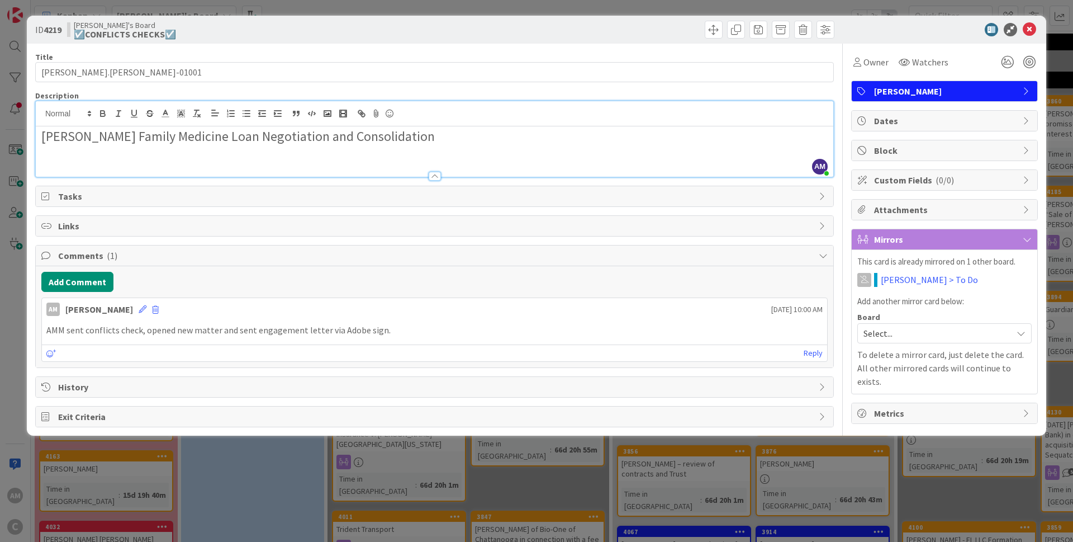
click at [936, 340] on span "Select..." at bounding box center [935, 333] width 143 height 16
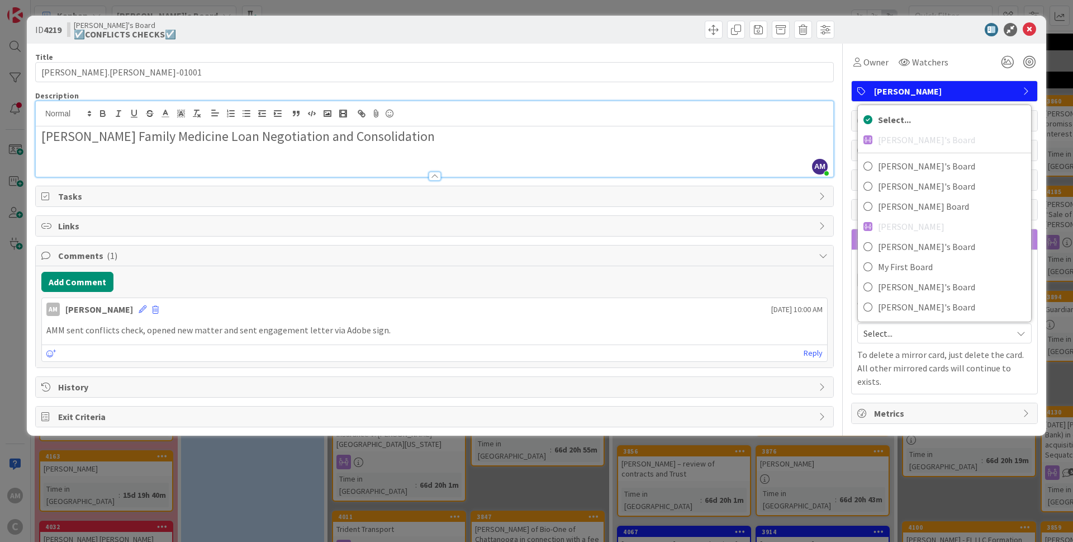
click at [783, 155] on div "[PERSON_NAME] Family Medicine Loan Negotiation and Consolidation" at bounding box center [435, 151] width 798 height 50
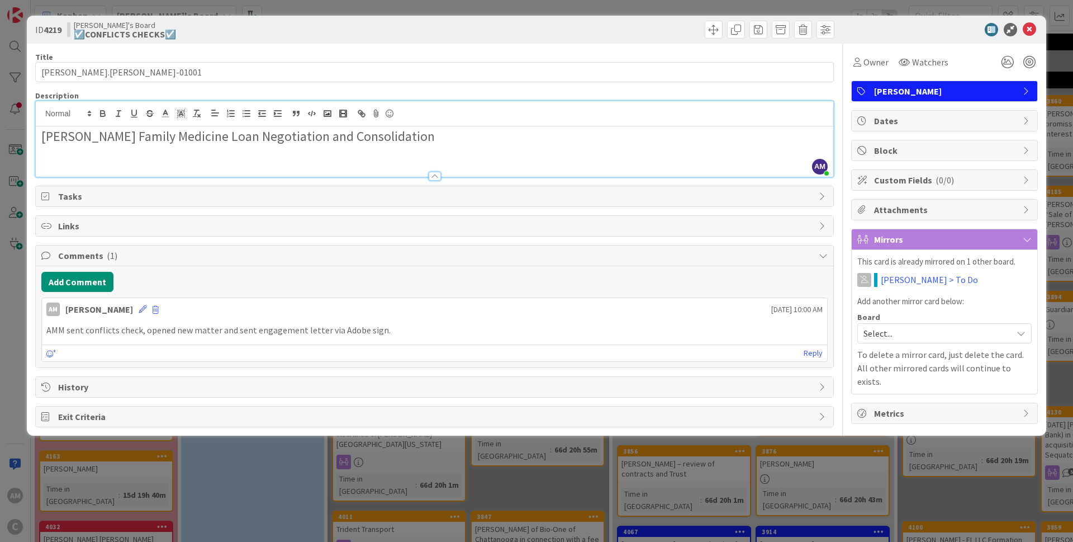
click at [1031, 239] on icon at bounding box center [1027, 239] width 9 height 9
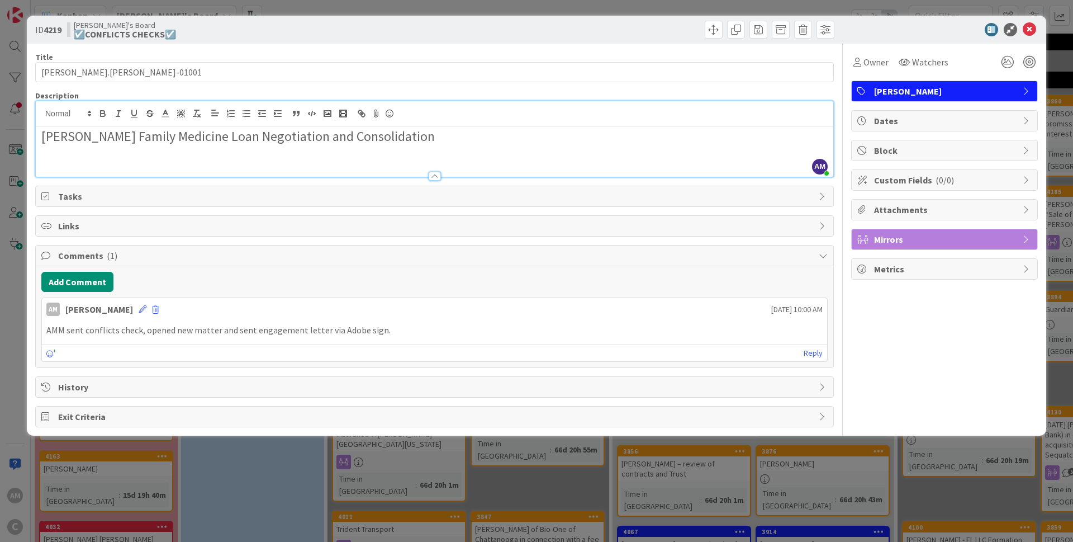
click at [1031, 238] on icon at bounding box center [1027, 239] width 9 height 9
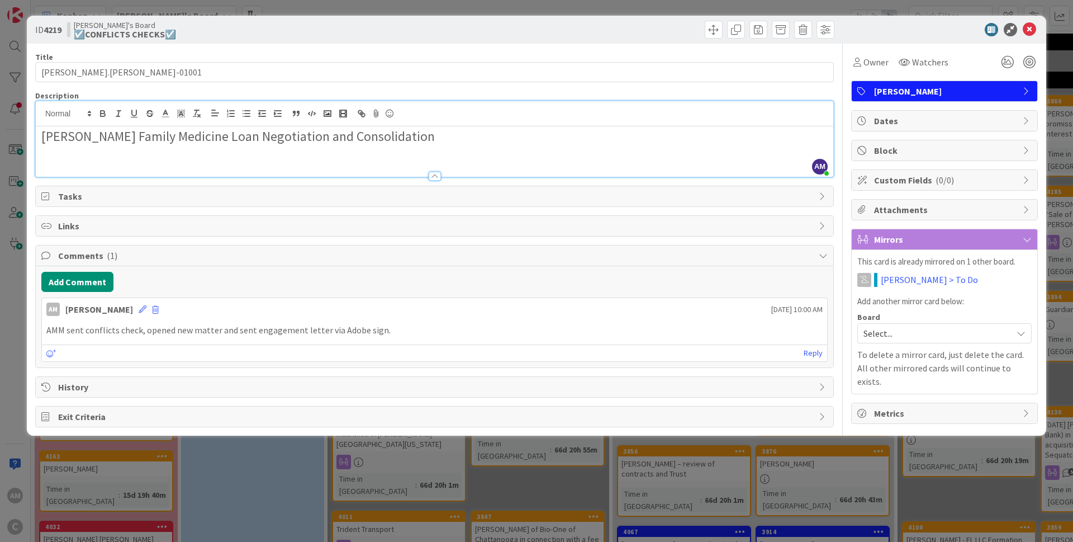
click at [1019, 330] on icon at bounding box center [1021, 333] width 9 height 9
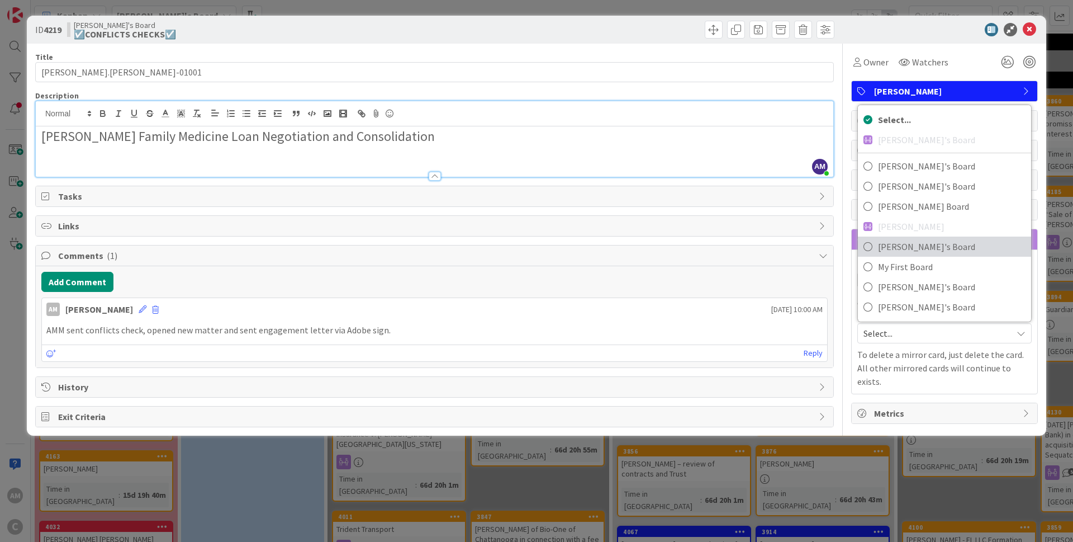
click at [909, 244] on span "[PERSON_NAME]'s Board" at bounding box center [952, 246] width 148 height 17
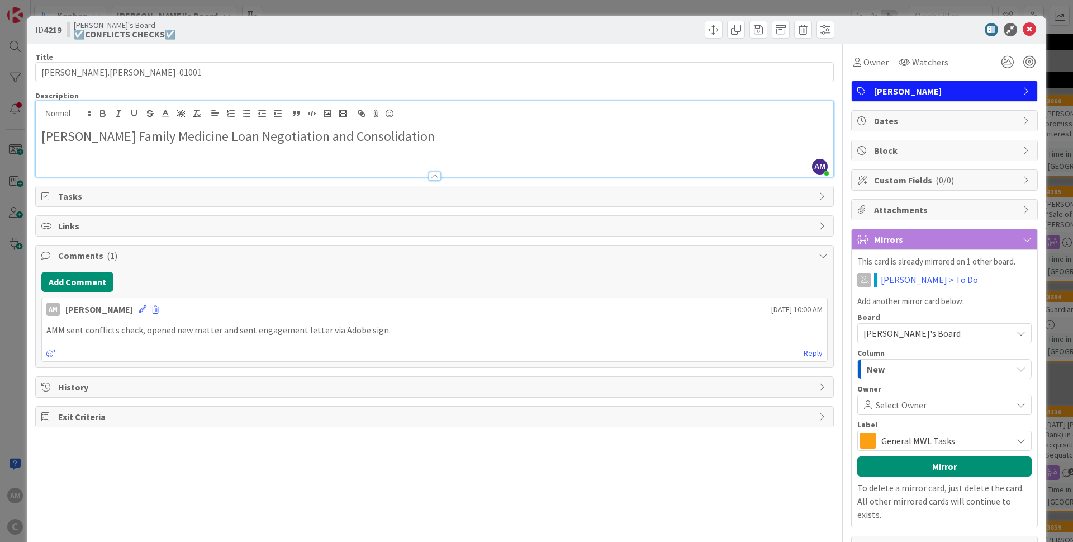
click at [984, 359] on button "New" at bounding box center [945, 369] width 174 height 20
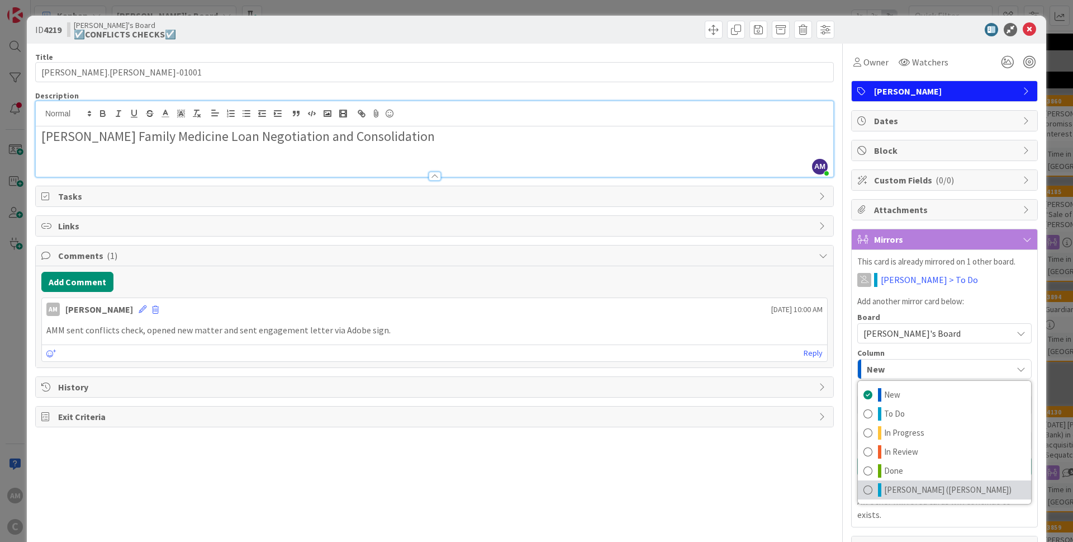
click at [938, 489] on span "[PERSON_NAME] ([PERSON_NAME])" at bounding box center [947, 489] width 127 height 13
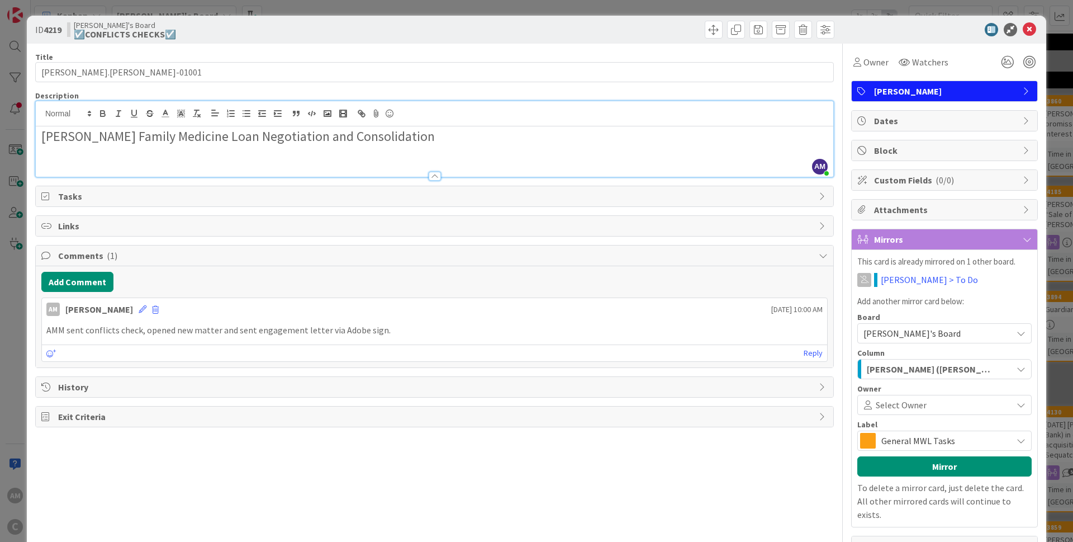
click at [911, 448] on div "General MWL Tasks" at bounding box center [945, 441] width 174 height 20
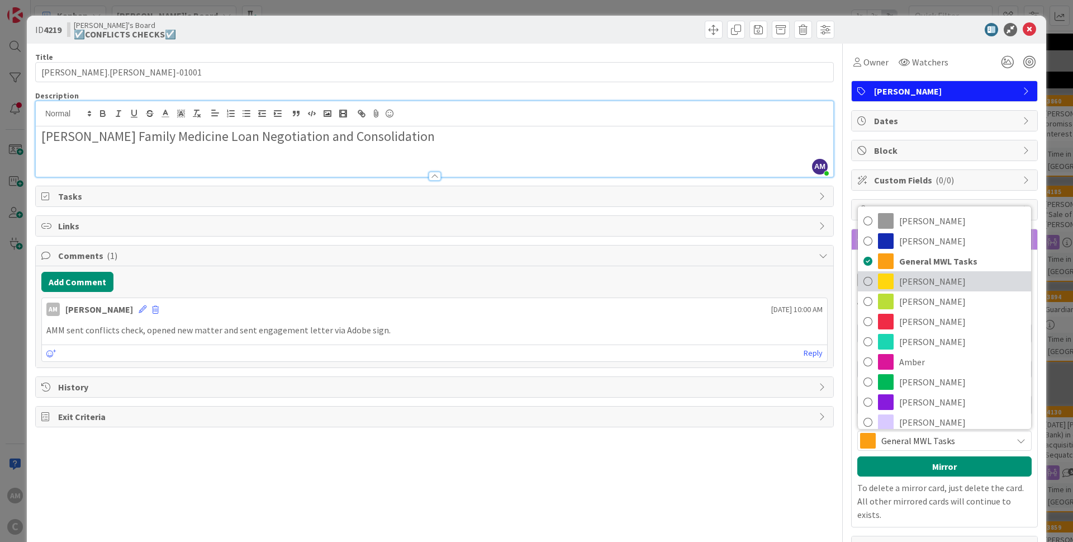
click at [901, 275] on span "[PERSON_NAME]" at bounding box center [963, 281] width 126 height 17
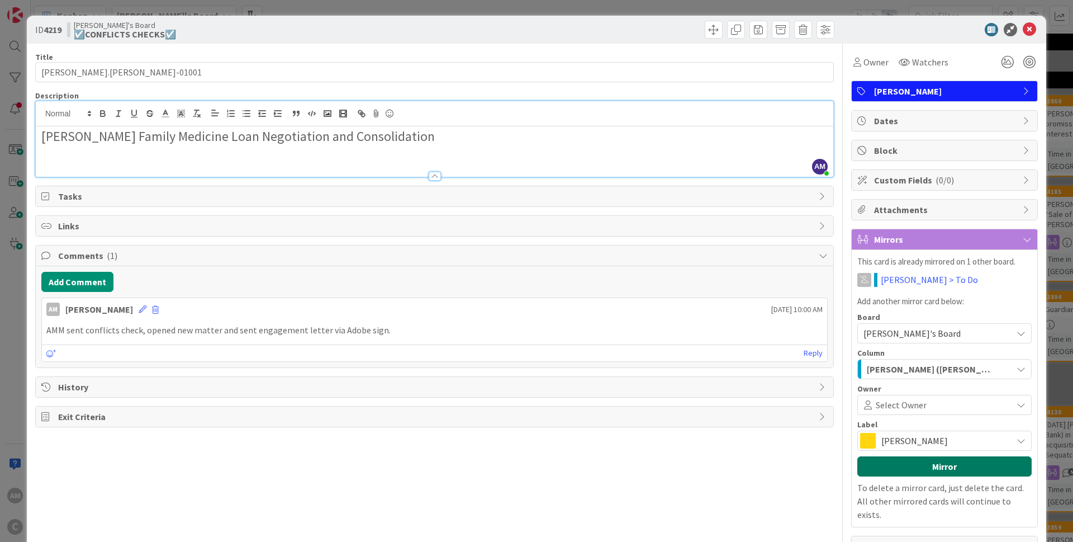
click at [962, 470] on button "Mirror" at bounding box center [945, 466] width 174 height 20
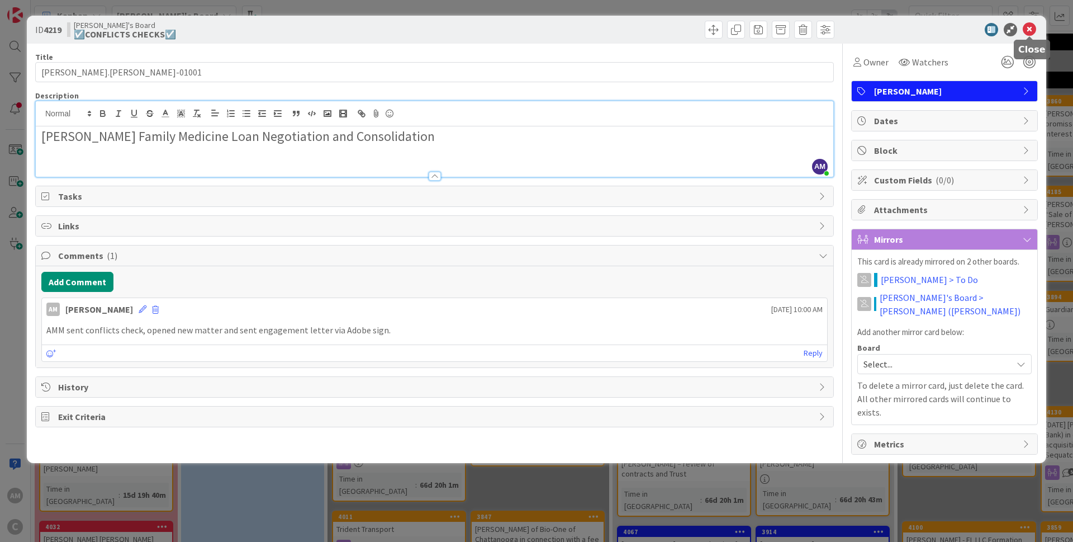
click at [1032, 29] on icon at bounding box center [1029, 29] width 13 height 13
